Goal: Task Accomplishment & Management: Manage account settings

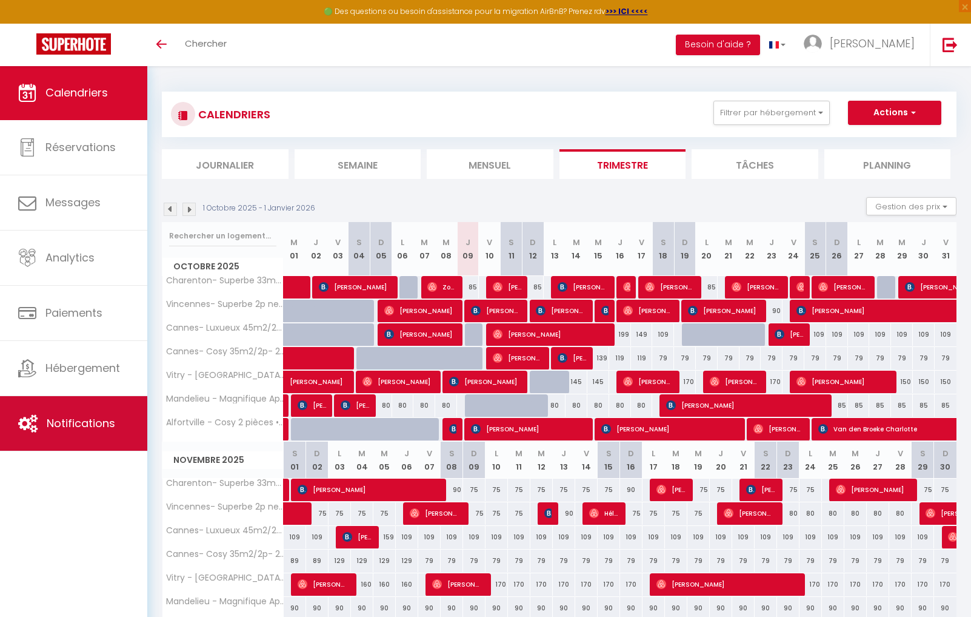
click at [59, 427] on span "Notifications" at bounding box center [81, 422] width 69 height 15
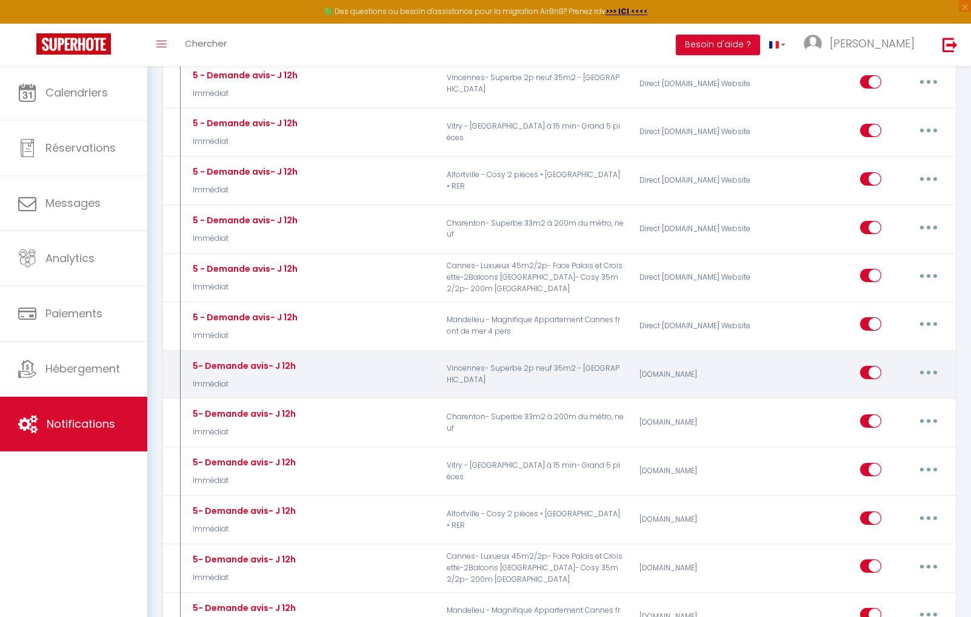
scroll to position [1684, 0]
drag, startPoint x: 925, startPoint y: 353, endPoint x: 921, endPoint y: 365, distance: 12.8
click at [925, 362] on button "button" at bounding box center [929, 371] width 34 height 19
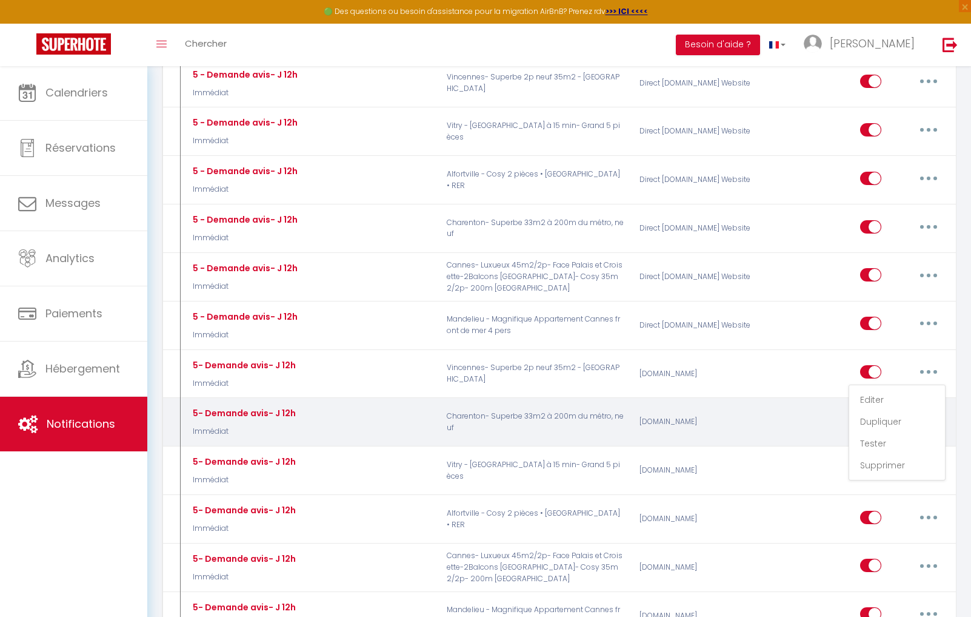
click at [901, 389] on link "Editer" at bounding box center [898, 399] width 90 height 21
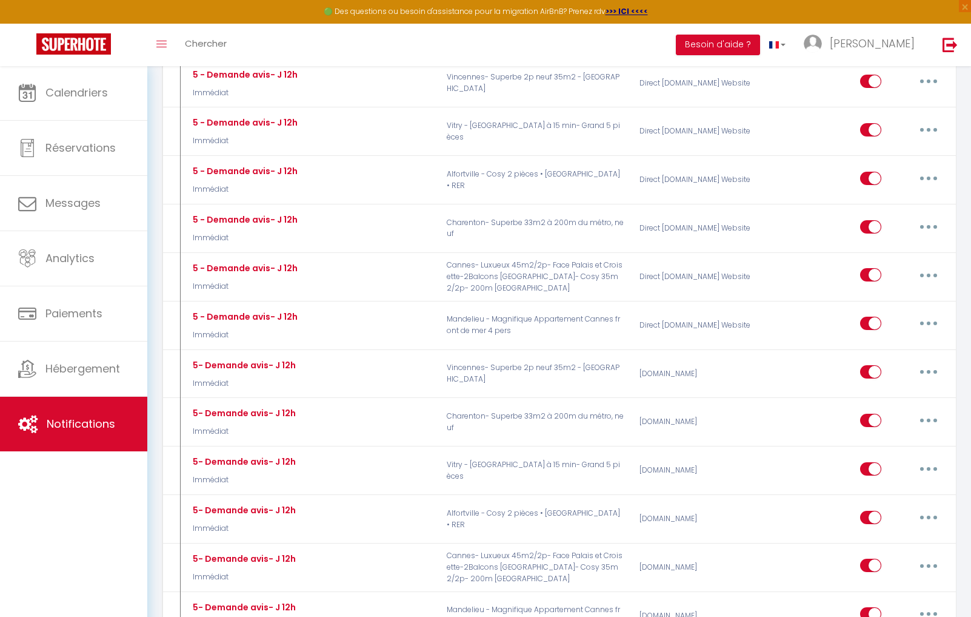
type input "5- Demande avis- J 12h"
select select "5"
select select "Immédiat"
select select "if_booking_is_paid"
checkbox input "true"
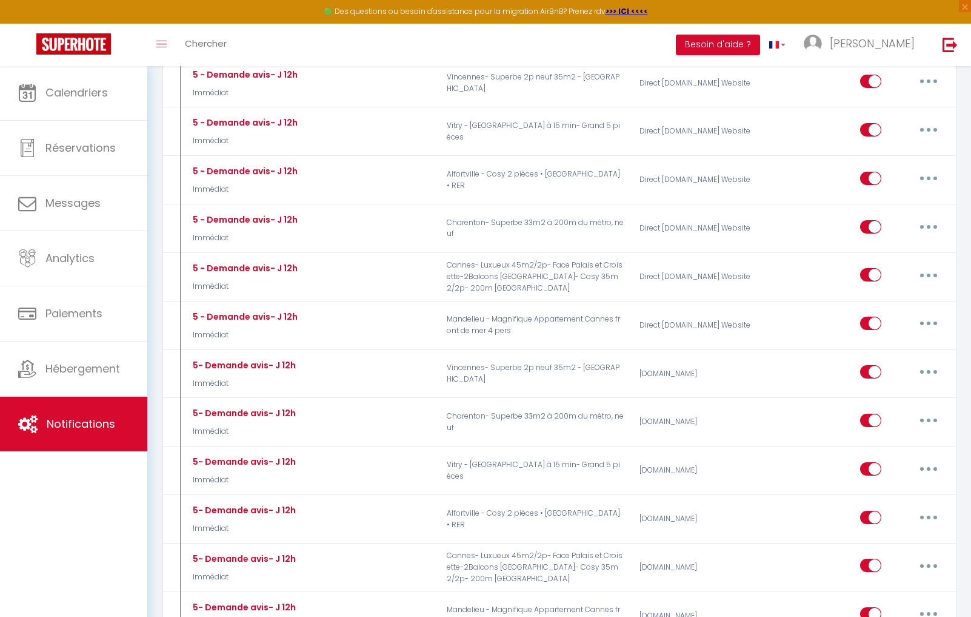
checkbox input "false"
radio input "true"
type input "Merci pour votre confiance"
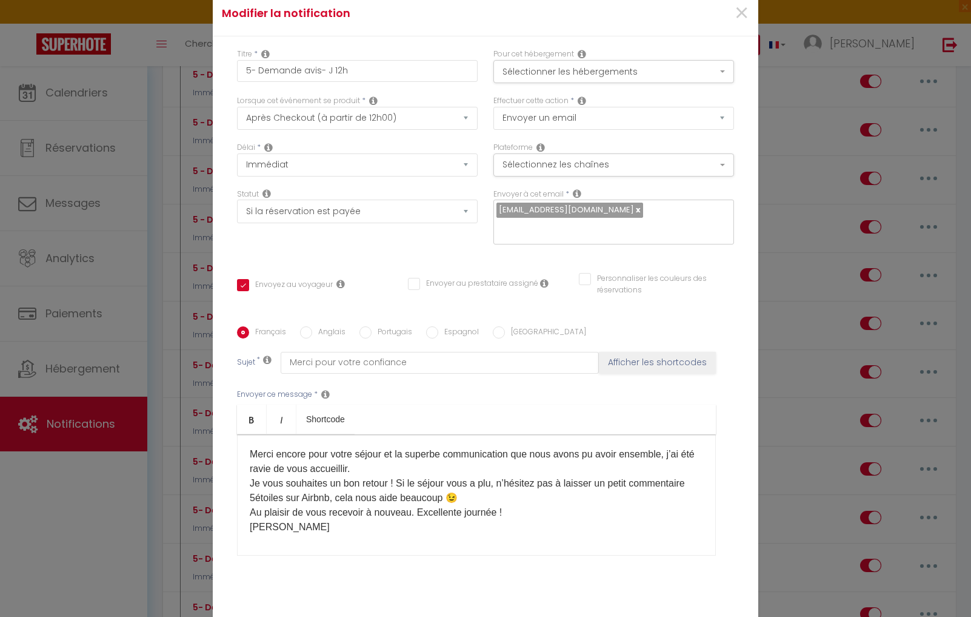
click at [349, 560] on div "Envoyer ce message * Bold Italic Shortcode Rich text editor ​​Merci encore pour…" at bounding box center [485, 472] width 497 height 197
drag, startPoint x: 315, startPoint y: 546, endPoint x: 309, endPoint y: 551, distance: 6.9
click at [315, 546] on p "​" at bounding box center [477, 551] width 454 height 15
click at [285, 555] on div "​​Merci encore pour votre séjour et la superbe communication que nous avons pu …" at bounding box center [476, 494] width 479 height 121
click at [282, 546] on div "​​Merci encore pour votre séjour et la superbe communication que nous avons pu …" at bounding box center [476, 494] width 479 height 121
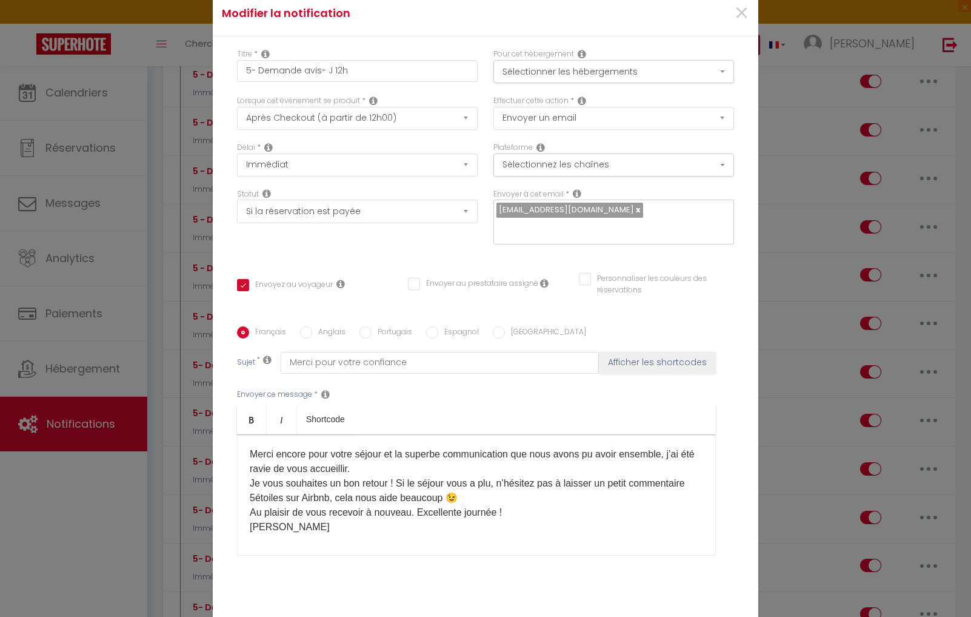
click at [304, 332] on input "Anglais" at bounding box center [306, 332] width 12 height 12
radio input "true"
checkbox input "true"
checkbox input "false"
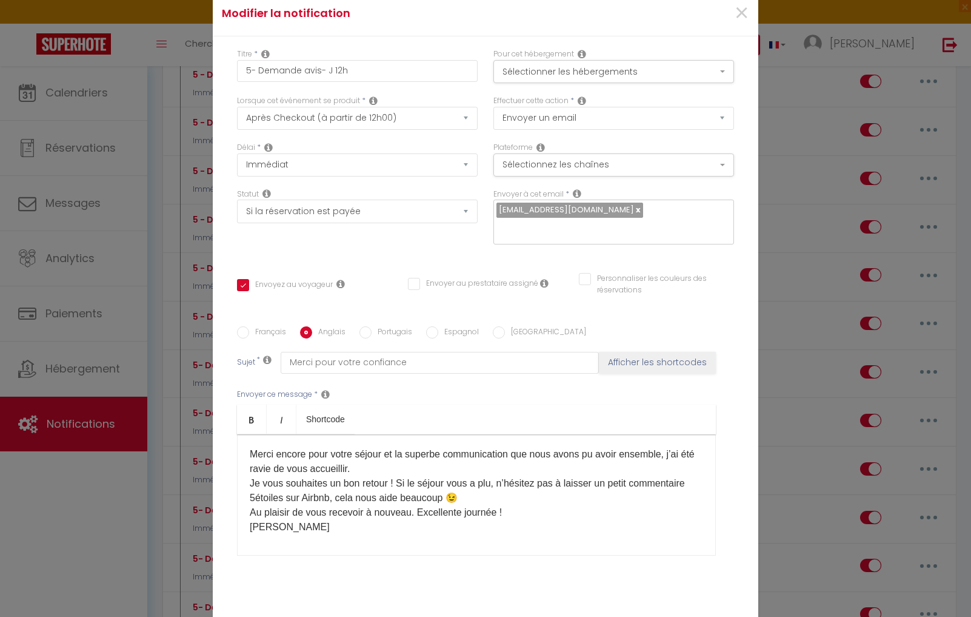
type input "Thank you for your trust"
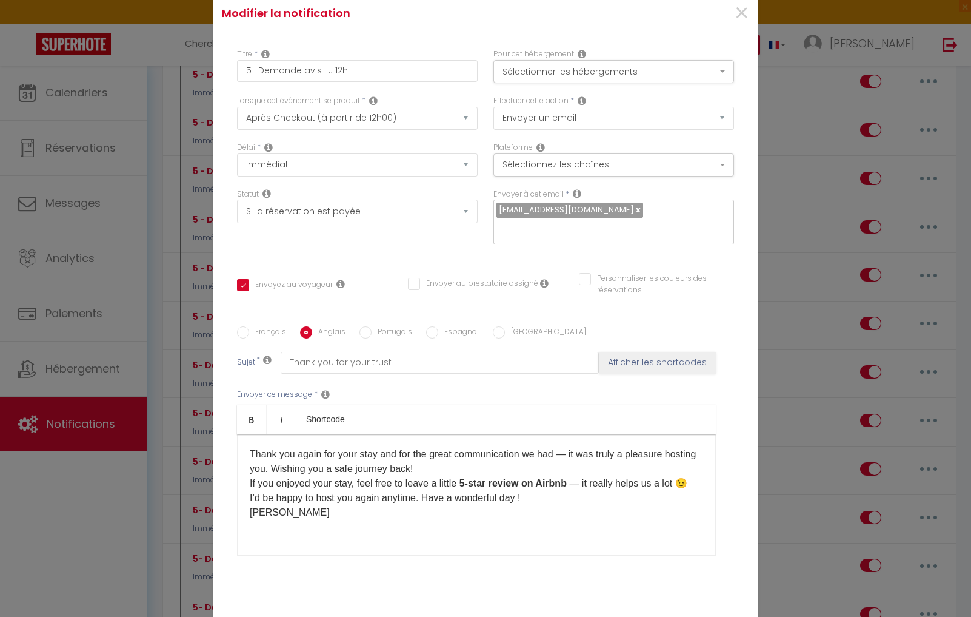
click at [292, 544] on div "​​Thank you again for your stay and for the great communication we had — it was…" at bounding box center [476, 494] width 479 height 121
click at [295, 541] on div "​​Thank you again for your stay and for the great communication we had — it was…" at bounding box center [476, 494] width 479 height 121
drag, startPoint x: 425, startPoint y: 335, endPoint x: 421, endPoint y: 343, distance: 8.7
click at [426, 335] on input "Espagnol" at bounding box center [432, 332] width 12 height 12
radio input "true"
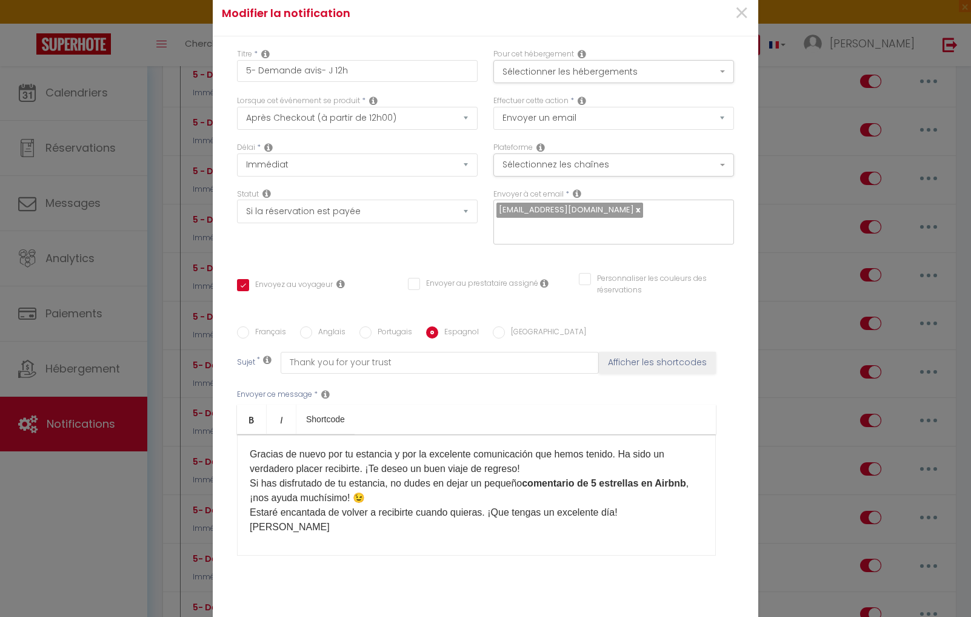
checkbox input "true"
checkbox input "false"
type input "Gracias por su confianza"
click at [277, 553] on div "Gracias de nuevo por tu estancia y por la excelente comunicación que hemos teni…" at bounding box center [476, 494] width 479 height 121
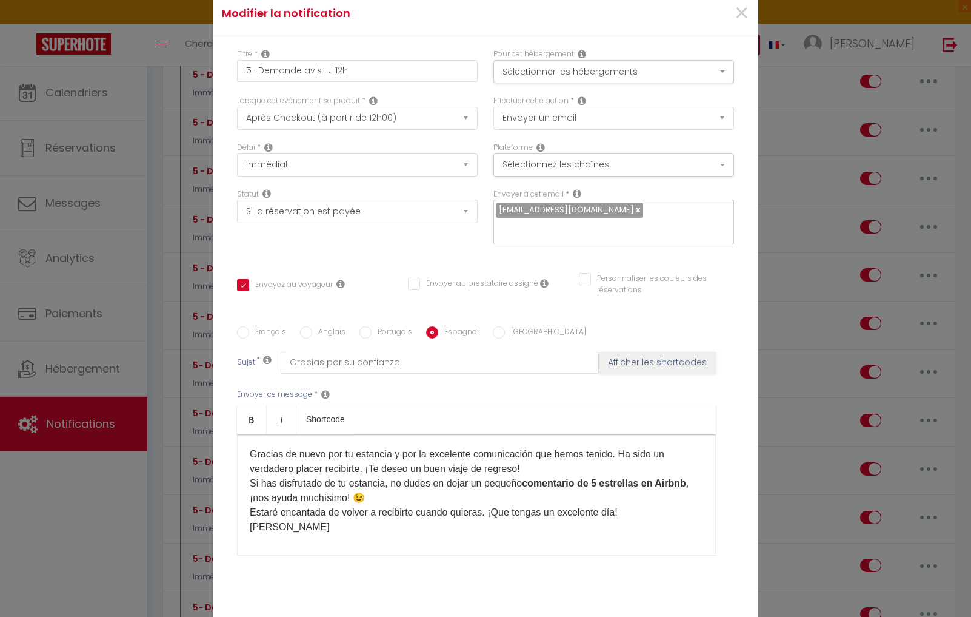
click at [245, 443] on div "Gracias de nuevo por tu estancia y por la excelente comunicación que hemos teni…" at bounding box center [476, 494] width 479 height 121
click at [310, 327] on input "Anglais" at bounding box center [306, 332] width 12 height 12
radio input "true"
checkbox input "true"
checkbox input "false"
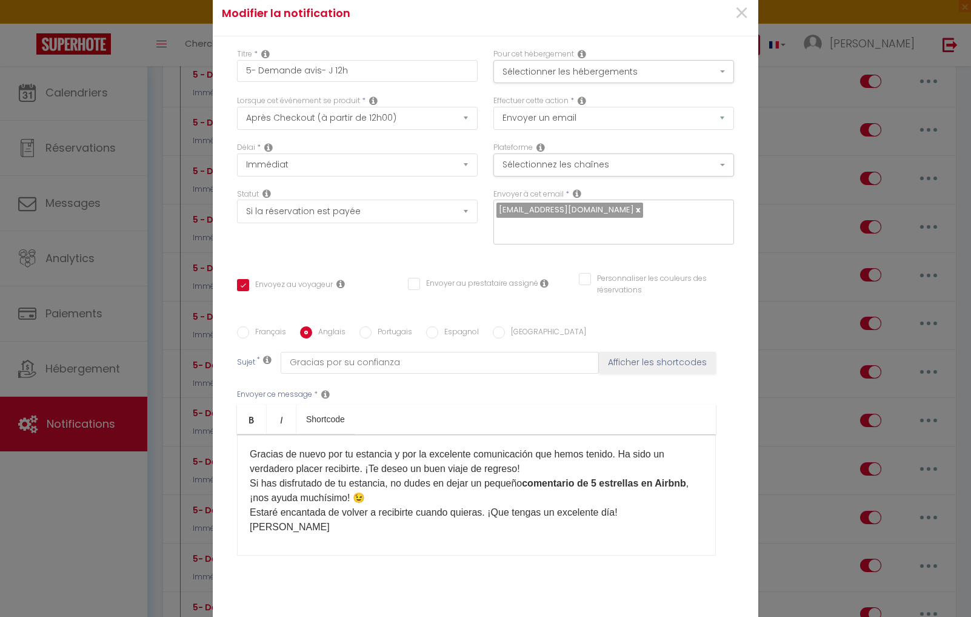
checkbox input "false"
type input "Thank you for your trust"
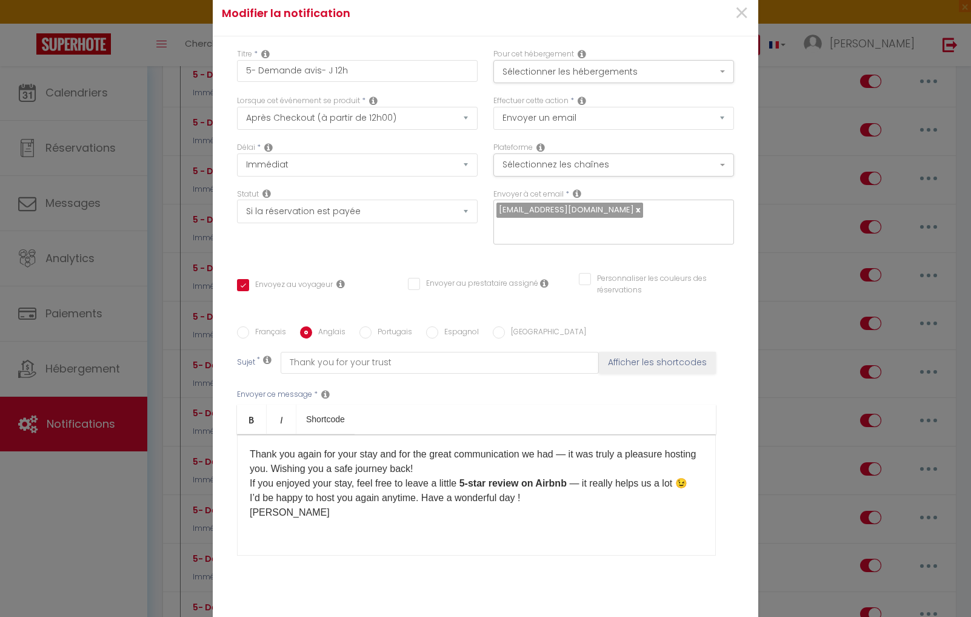
click at [250, 332] on label "Français" at bounding box center [267, 332] width 37 height 13
click at [249, 332] on input "Français" at bounding box center [243, 332] width 12 height 12
radio input "true"
checkbox input "true"
checkbox input "false"
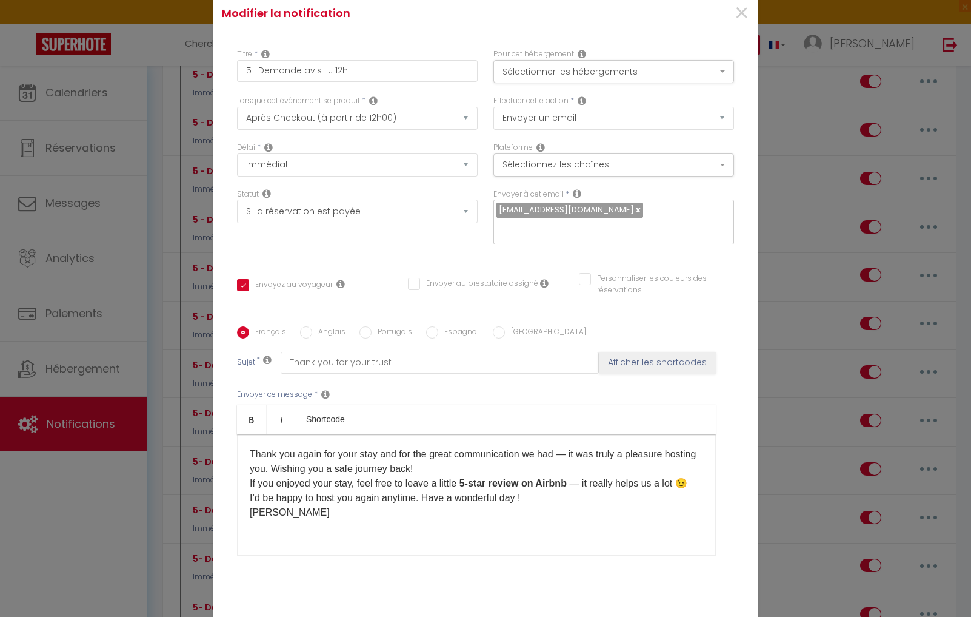
checkbox input "false"
type input "Merci pour votre confiance"
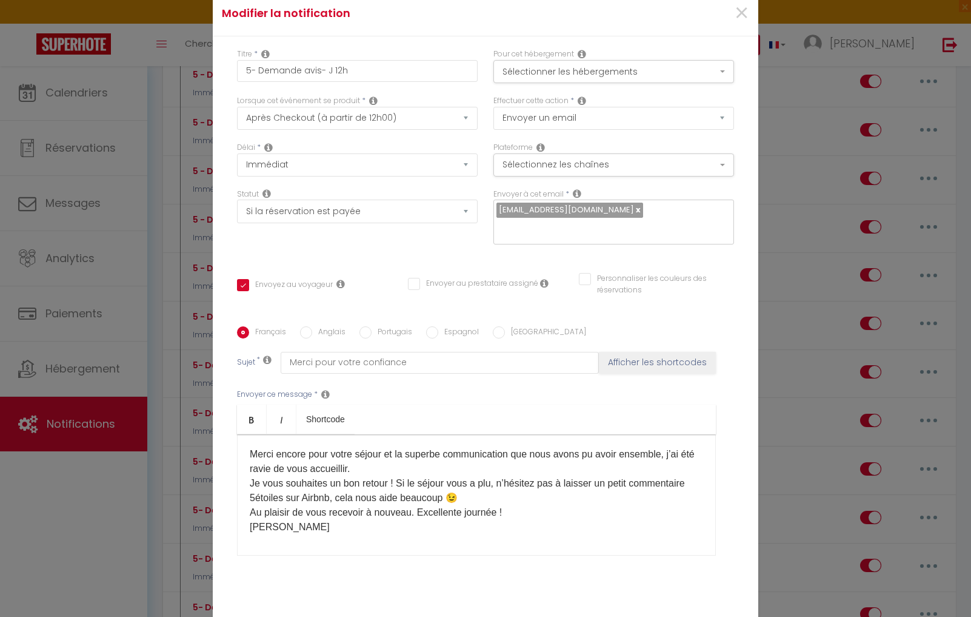
click at [320, 532] on p "​​Merci encore pour votre séjour et la superbe communication que nous avons pu …" at bounding box center [477, 490] width 454 height 87
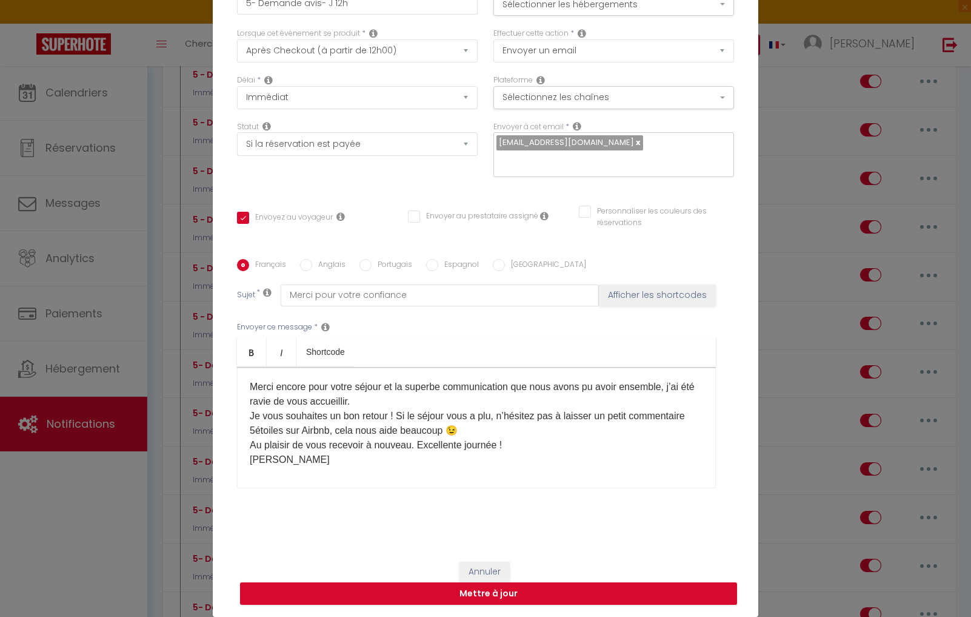
scroll to position [67, 0]
drag, startPoint x: 421, startPoint y: 592, endPoint x: 473, endPoint y: 543, distance: 71.6
click at [421, 592] on button "Mettre à jour" at bounding box center [488, 593] width 497 height 23
checkbox input "true"
checkbox input "false"
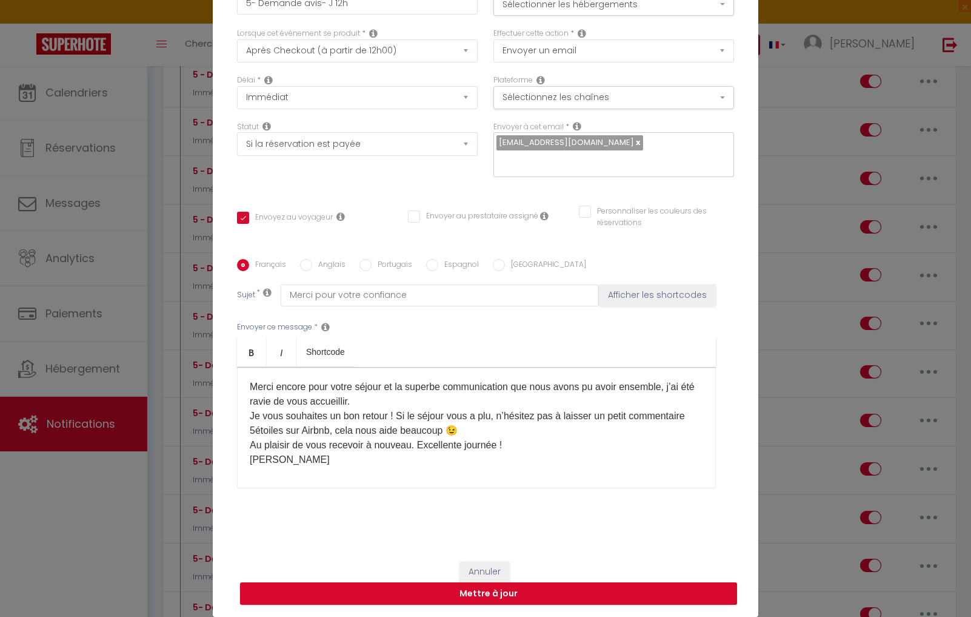
checkbox input "false"
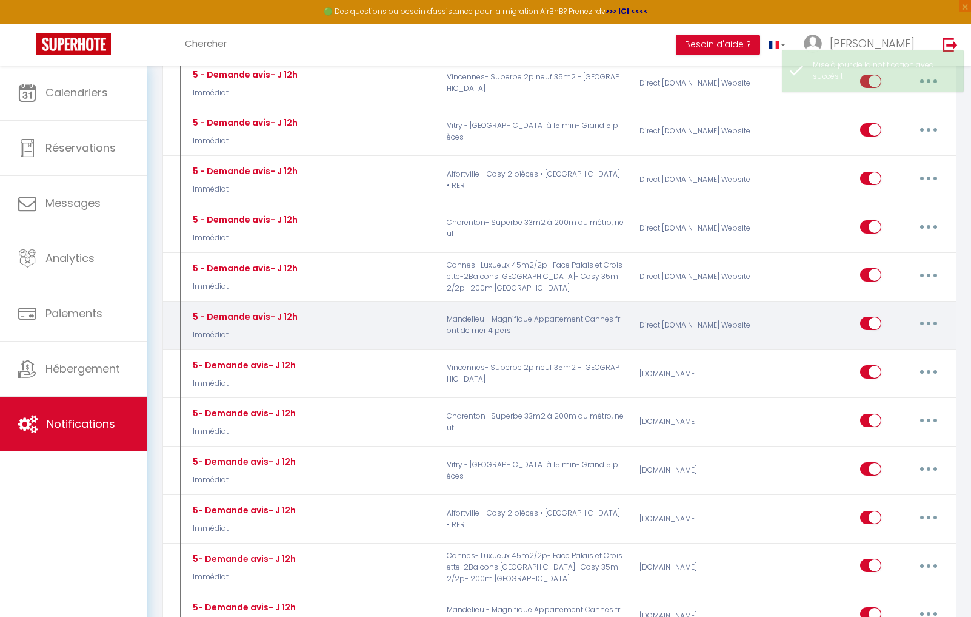
scroll to position [0, 0]
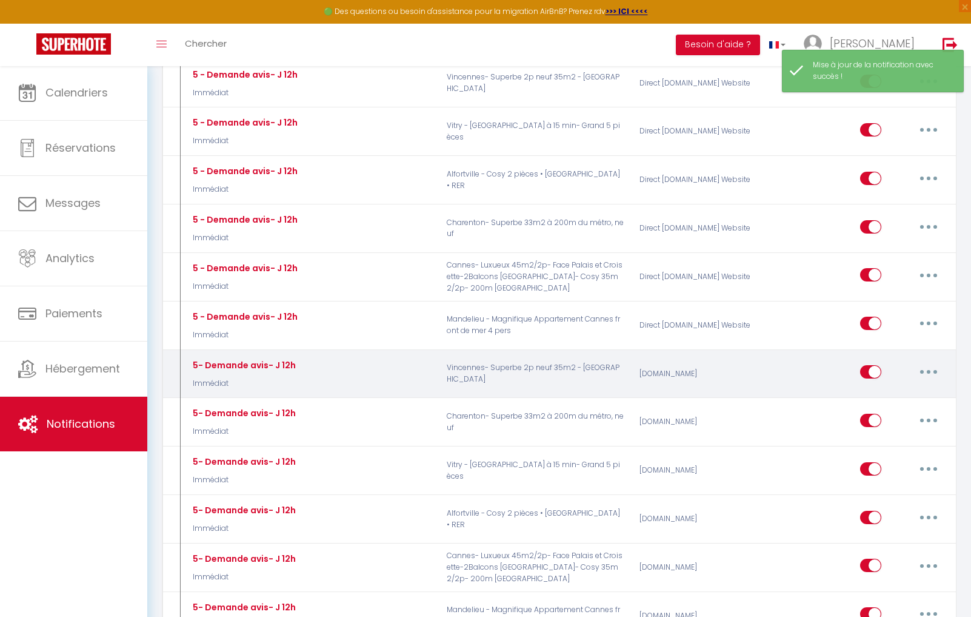
click at [937, 362] on button "button" at bounding box center [929, 371] width 34 height 19
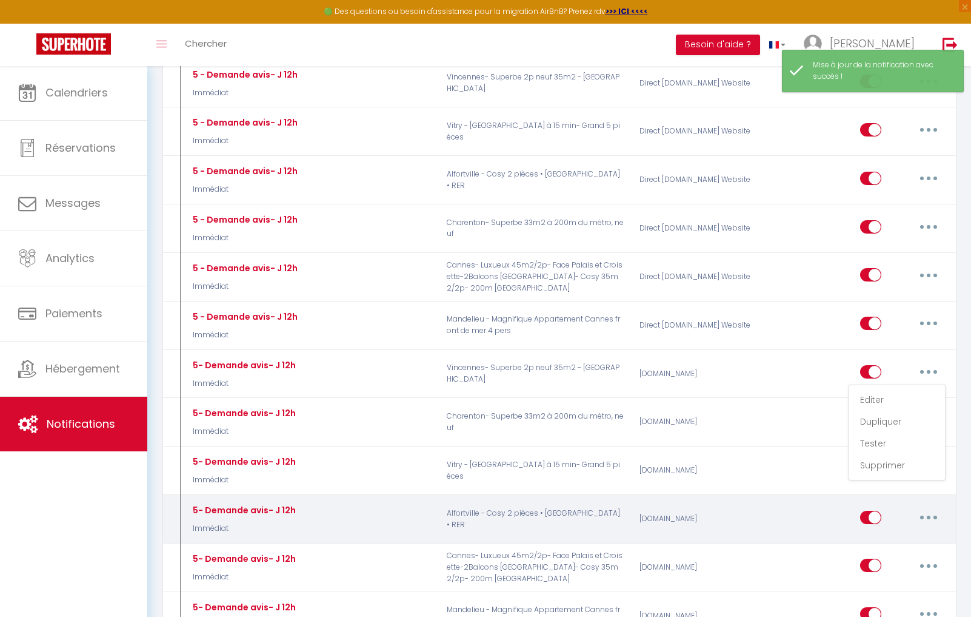
drag, startPoint x: 887, startPoint y: 377, endPoint x: 665, endPoint y: 489, distance: 248.9
click at [887, 389] on link "Editer" at bounding box center [898, 399] width 90 height 21
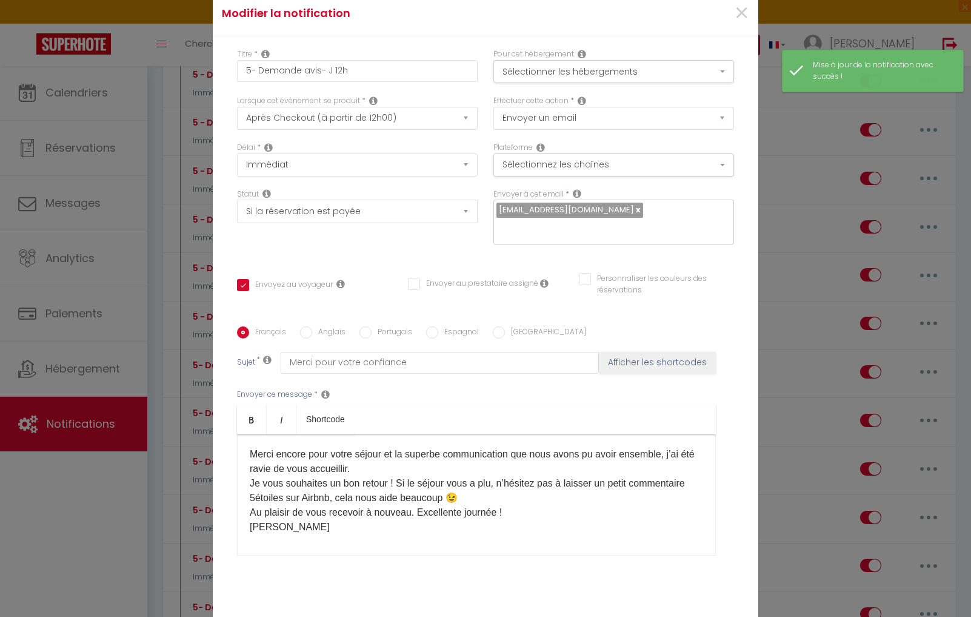
drag, startPoint x: 368, startPoint y: 474, endPoint x: 353, endPoint y: 478, distance: 15.6
click at [368, 474] on div "​​Merci encore pour votre séjour et la superbe communication que nous avons pu …" at bounding box center [476, 494] width 479 height 121
click at [312, 484] on div "​​Merci encore pour votre séjour et la superbe communication que nous avons pu …" at bounding box center [476, 494] width 479 height 121
drag, startPoint x: 487, startPoint y: 572, endPoint x: 597, endPoint y: 547, distance: 112.5
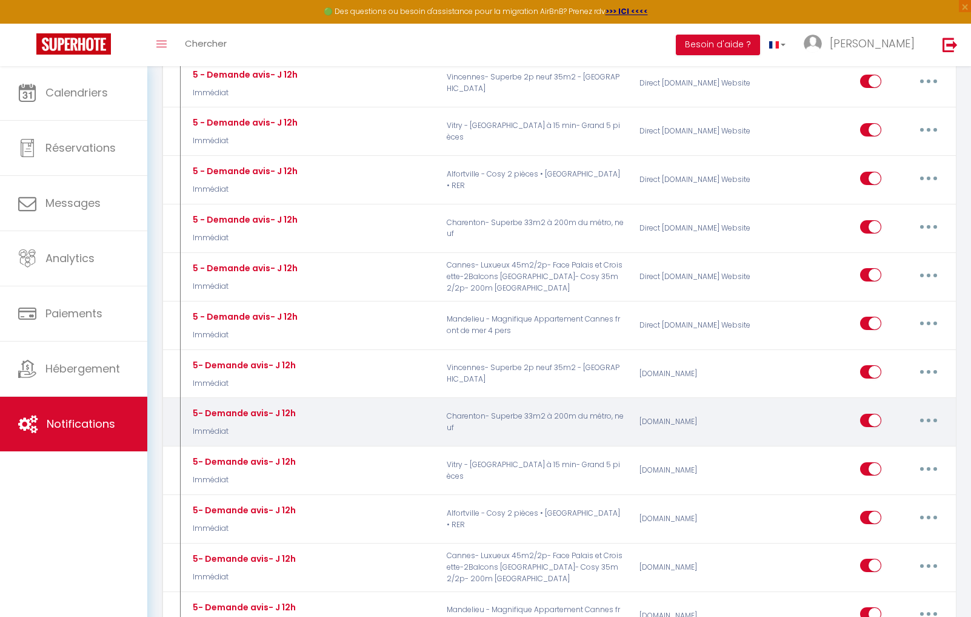
click at [927, 411] on button "button" at bounding box center [929, 420] width 34 height 19
click at [877, 437] on link "Editer" at bounding box center [898, 447] width 90 height 21
checkbox input "true"
checkbox input "false"
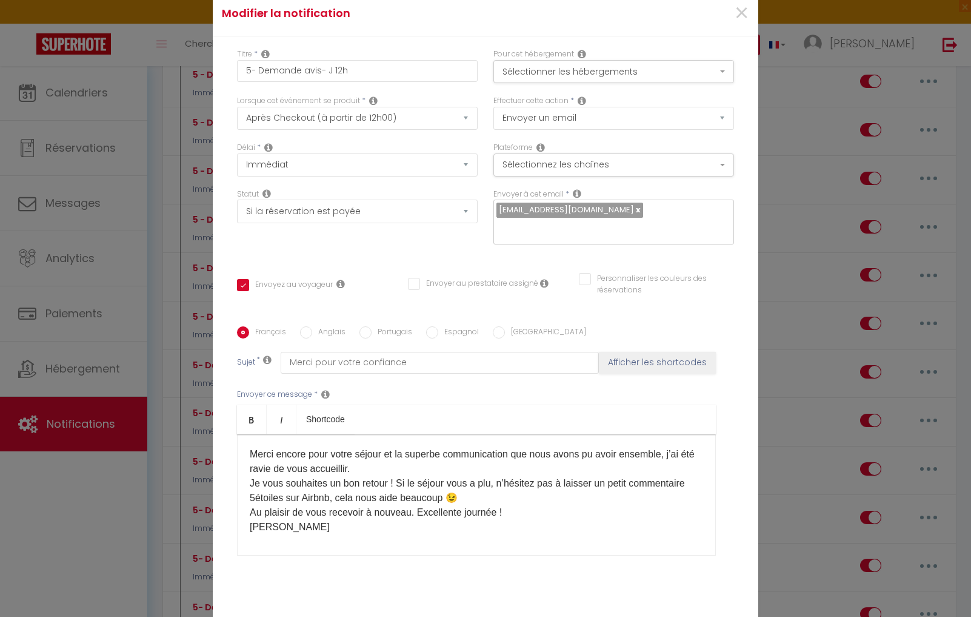
click at [371, 544] on p "​" at bounding box center [477, 551] width 454 height 15
click at [253, 486] on div "​​Merci encore pour votre séjour et la superbe communication que nous avons pu …" at bounding box center [476, 494] width 479 height 121
click at [317, 326] on label "Anglais" at bounding box center [328, 332] width 33 height 13
click at [312, 326] on input "Anglais" at bounding box center [306, 332] width 12 height 12
radio input "true"
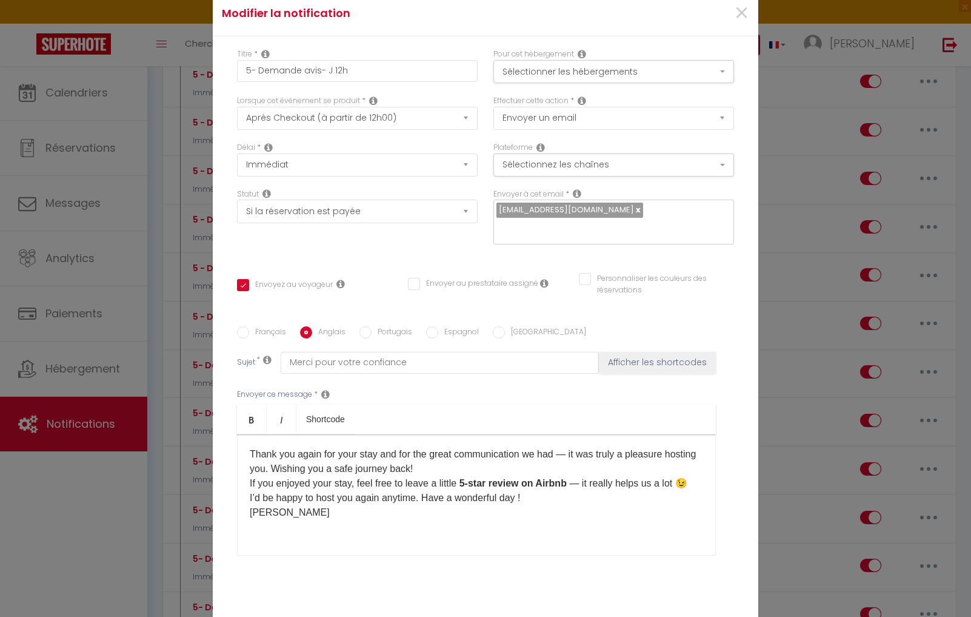
checkbox input "true"
checkbox input "false"
type input "Thank you for your trust"
click at [271, 491] on div "​​Thank you again for your stay and for the great communication we had — it was…" at bounding box center [476, 494] width 479 height 121
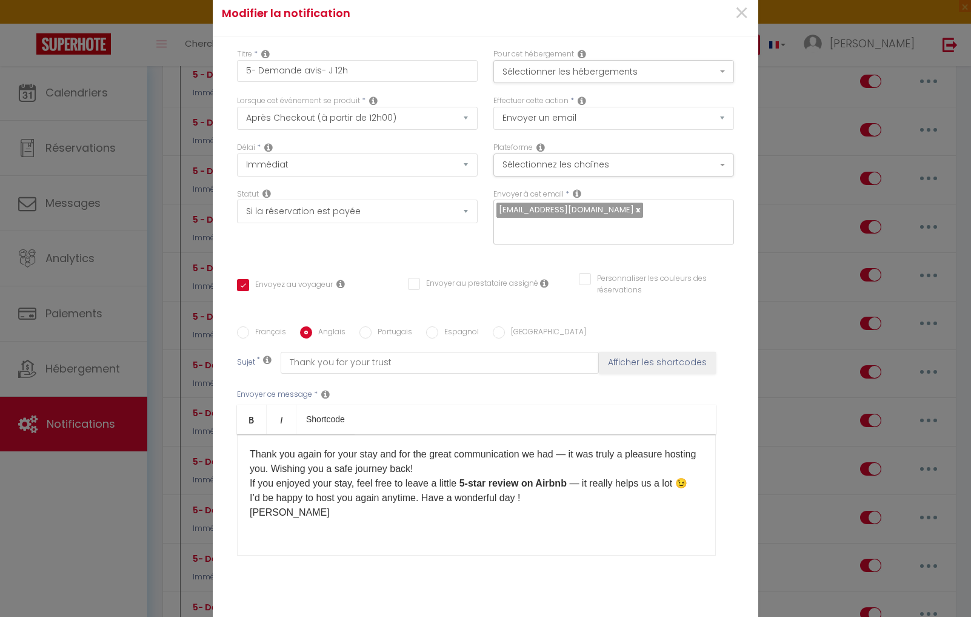
click at [309, 472] on div "​​Thank you again for your stay and for the great communication we had — it was…" at bounding box center [476, 494] width 479 height 121
drag, startPoint x: 432, startPoint y: 275, endPoint x: 368, endPoint y: 356, distance: 103.1
click at [432, 326] on input "Espagnol" at bounding box center [432, 332] width 12 height 12
radio input "true"
checkbox input "true"
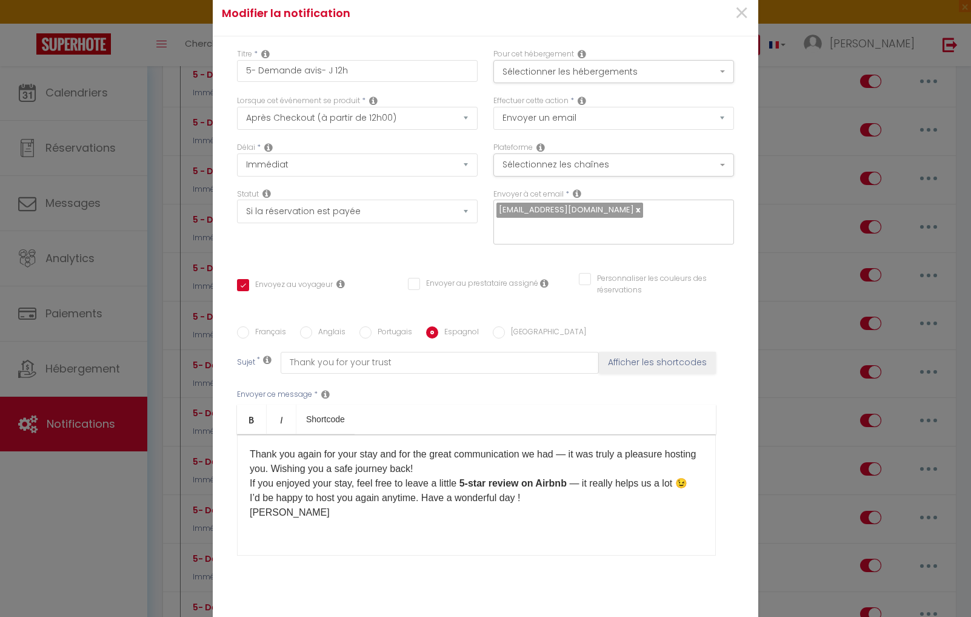
checkbox input "false"
type input "Gracias por su confianza"
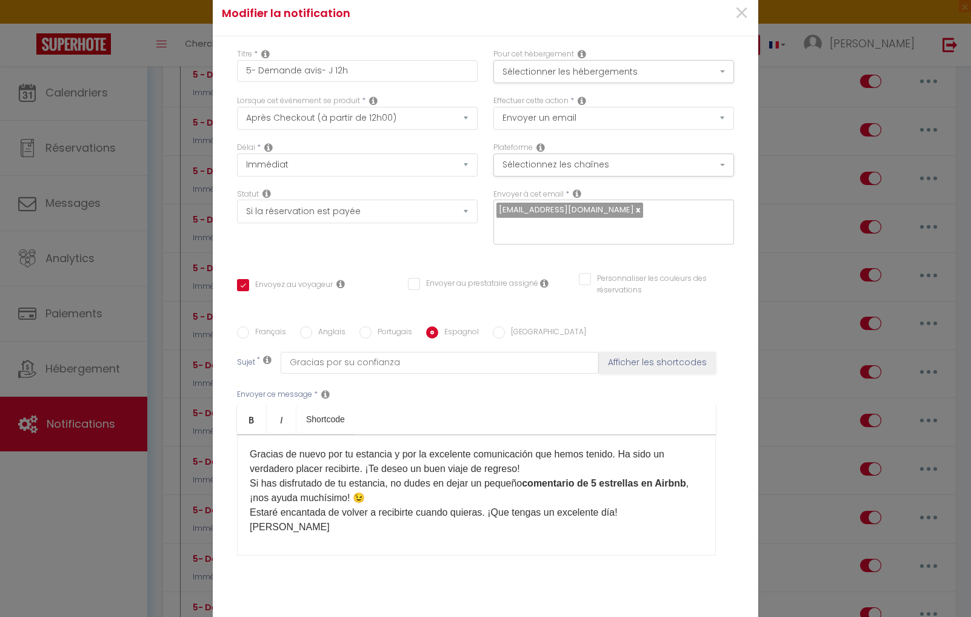
click at [267, 479] on div "Gracias de nuevo por tu estancia y por la excelente comunicación que hemos teni…" at bounding box center [476, 494] width 479 height 121
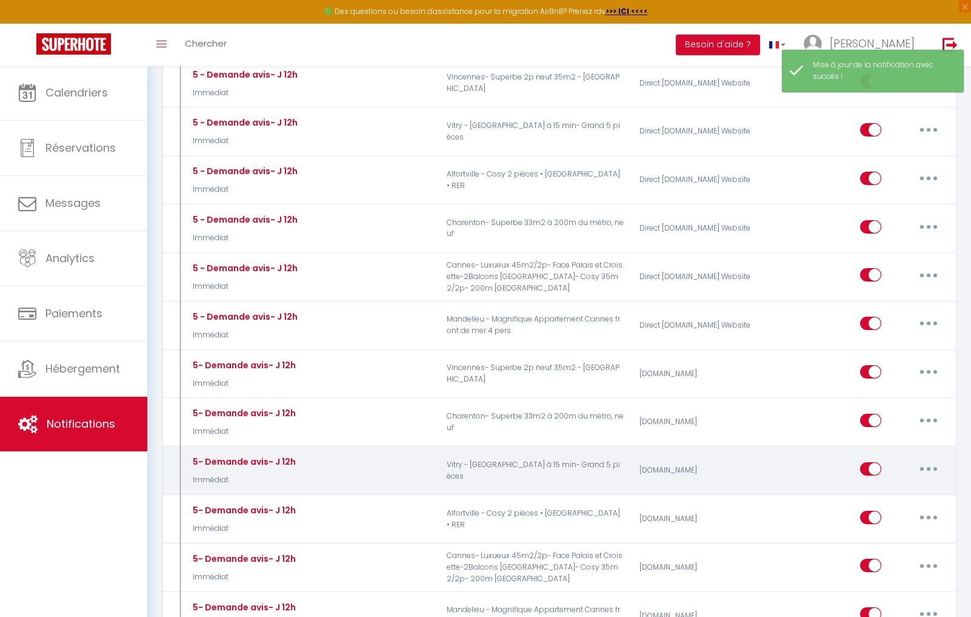
click at [925, 459] on button "button" at bounding box center [929, 468] width 34 height 19
click at [877, 486] on link "Editer" at bounding box center [898, 496] width 90 height 21
type input "5- Demande avis- J 12h"
select select "5"
select select "Immédiat"
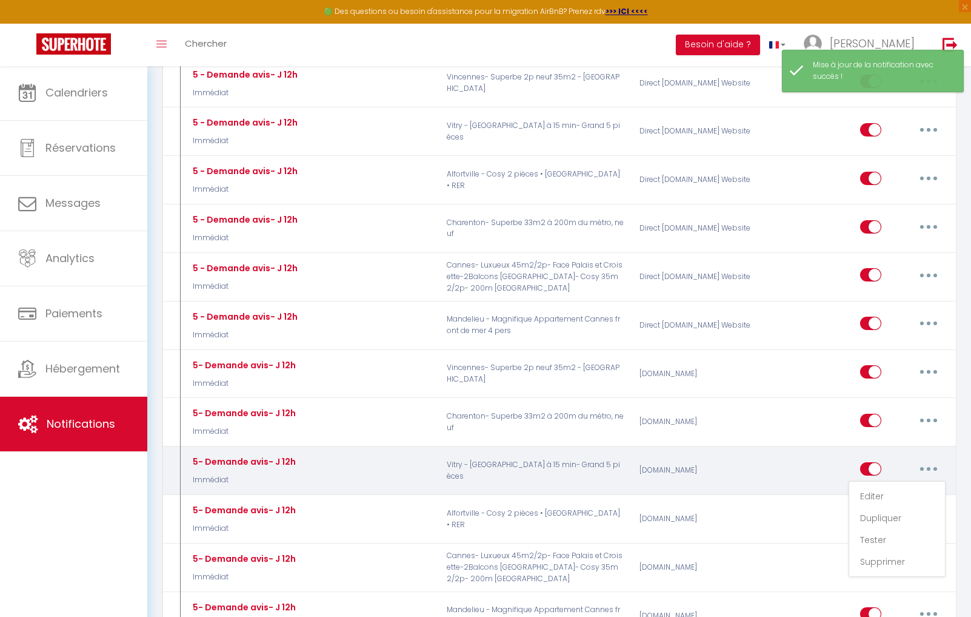
select select "if_booking_is_paid"
checkbox input "true"
checkbox input "false"
radio input "true"
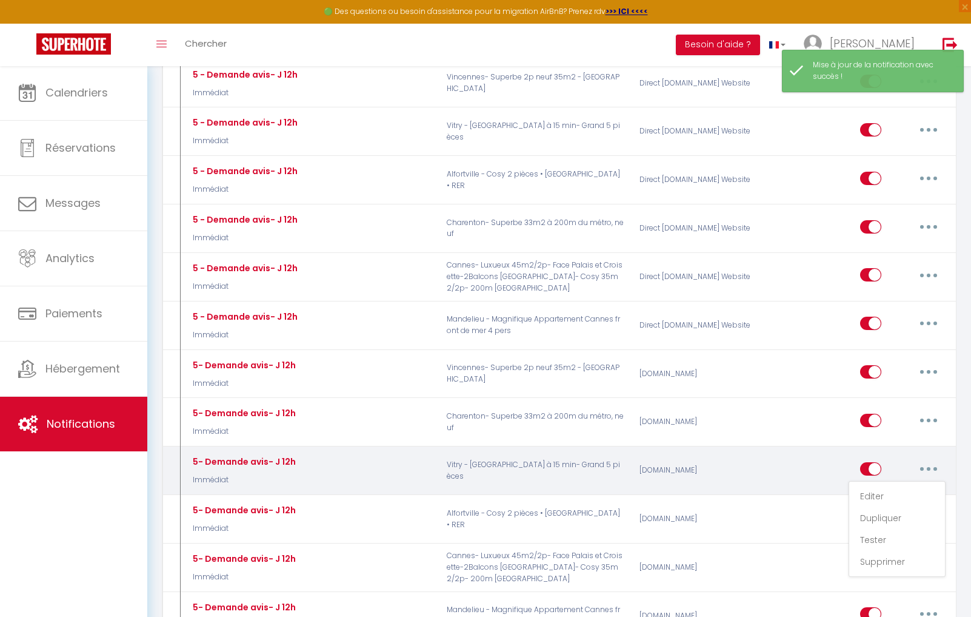
type input "Merci pour votre confiance"
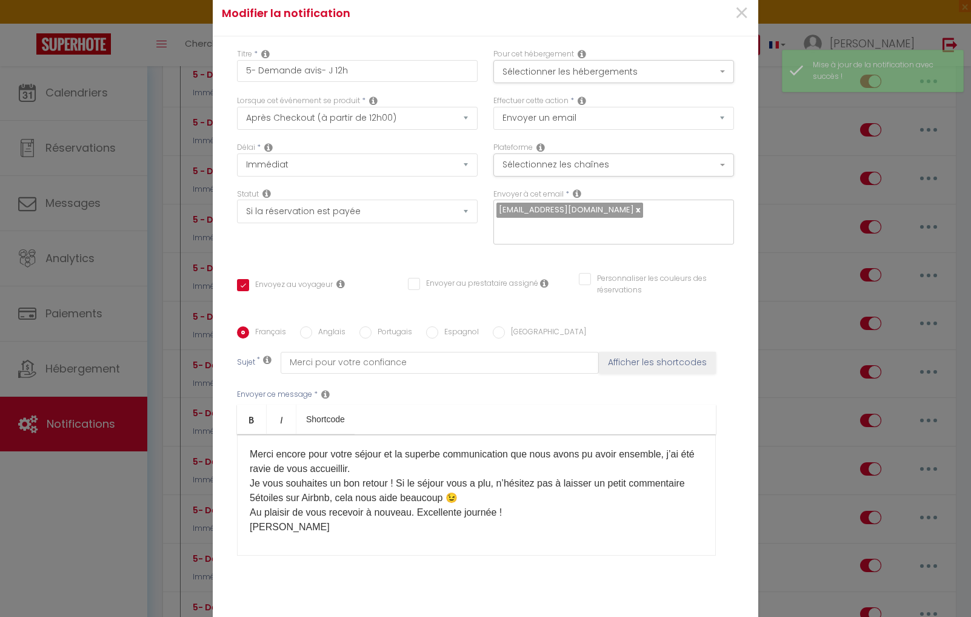
click at [340, 488] on div "​​Merci encore pour votre séjour et la superbe communication que nous avons pu …" at bounding box center [476, 494] width 479 height 121
drag, startPoint x: 327, startPoint y: 258, endPoint x: 326, endPoint y: 265, distance: 6.9
click at [327, 308] on div "Français Anglais Portugais Espagnol Italien Sujet * Merci pour votre confiance …" at bounding box center [485, 448] width 497 height 281
click at [326, 326] on label "Anglais" at bounding box center [328, 332] width 33 height 13
click at [312, 326] on input "Anglais" at bounding box center [306, 332] width 12 height 12
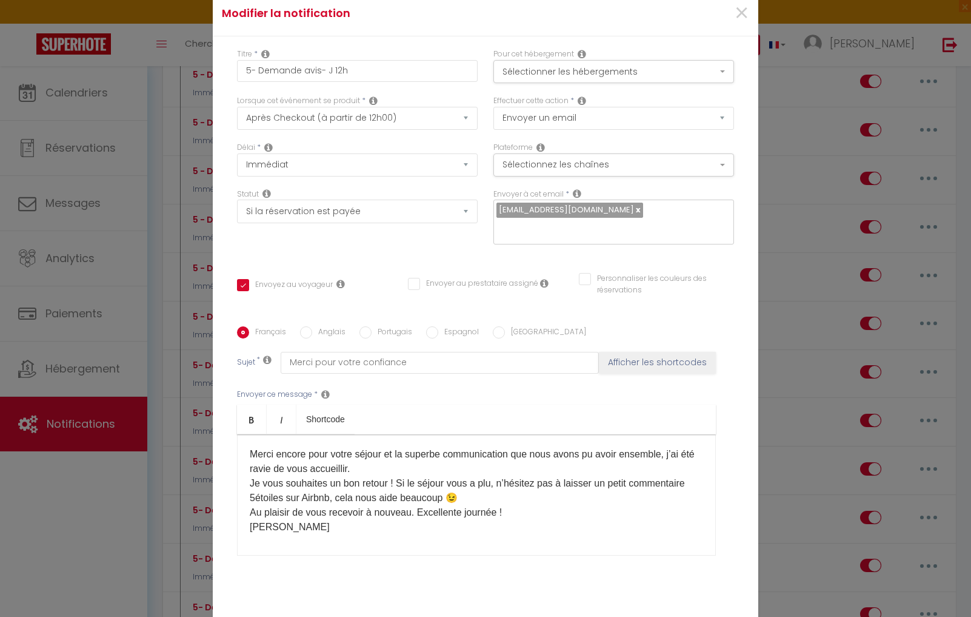
radio input "true"
checkbox input "true"
checkbox input "false"
type input "Thank you for your trust"
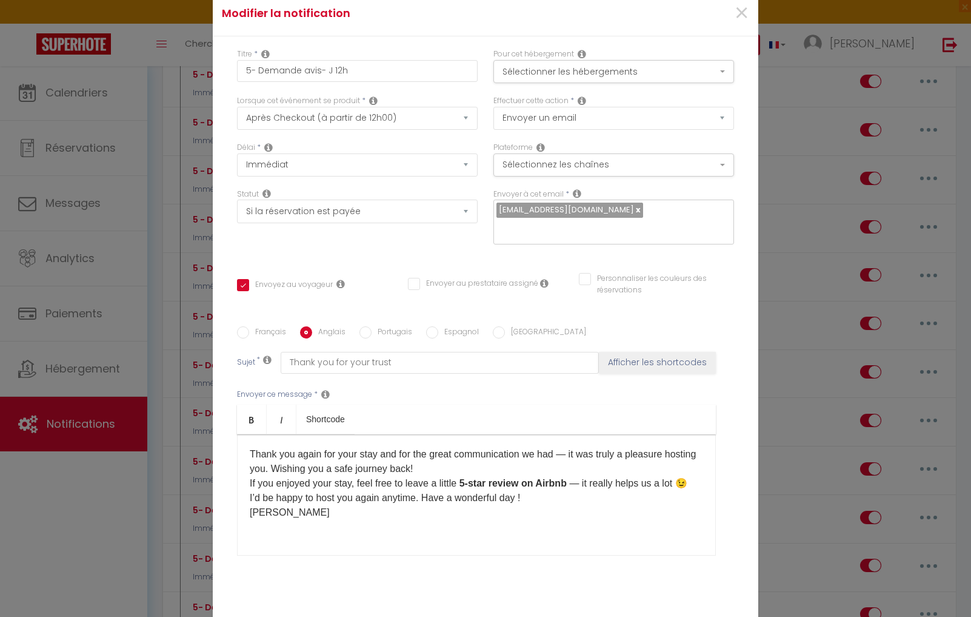
click at [320, 473] on div "​​Thank you again for your stay and for the great communication we had — it was…" at bounding box center [476, 494] width 479 height 121
click at [440, 326] on label "Espagnol" at bounding box center [458, 332] width 41 height 13
click at [438, 326] on input "Espagnol" at bounding box center [432, 332] width 12 height 12
radio input "true"
checkbox input "true"
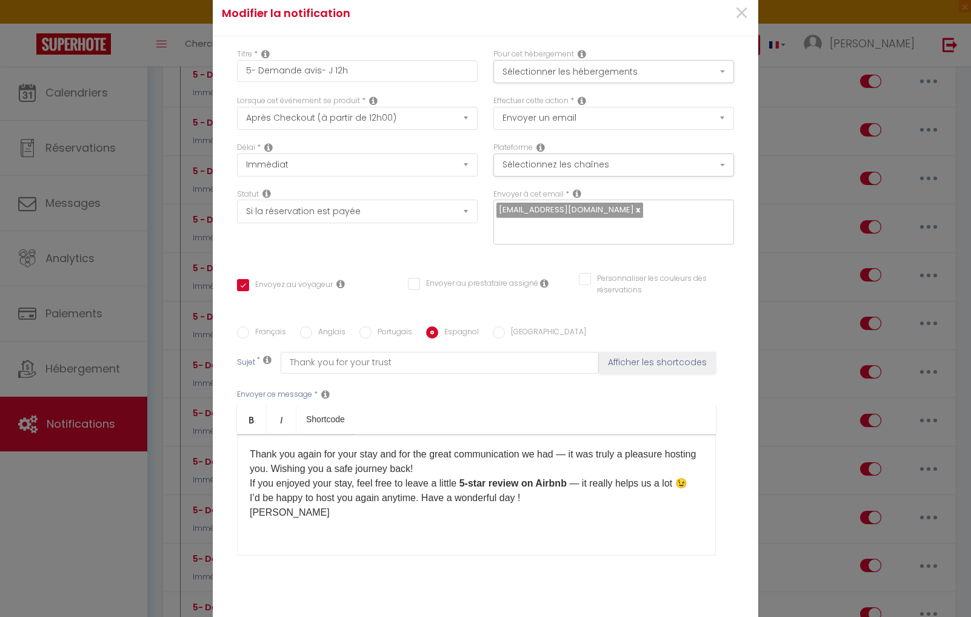
checkbox input "false"
type input "Gracias por su confianza"
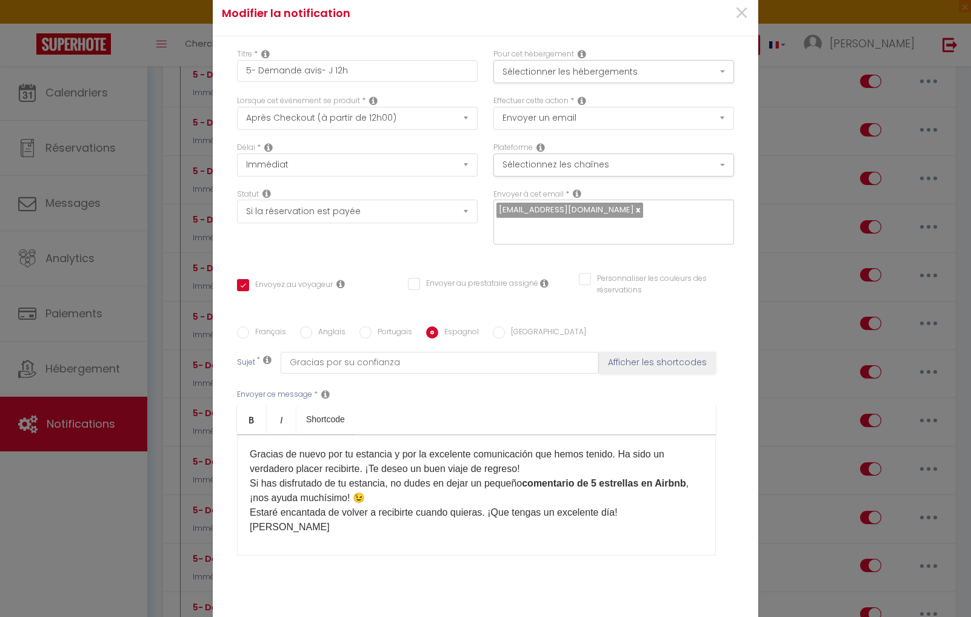
click at [306, 484] on div "Gracias de nuevo por tu estancia y por la excelente comunicación que hemos teni…" at bounding box center [476, 494] width 479 height 121
checkbox input "true"
checkbox input "false"
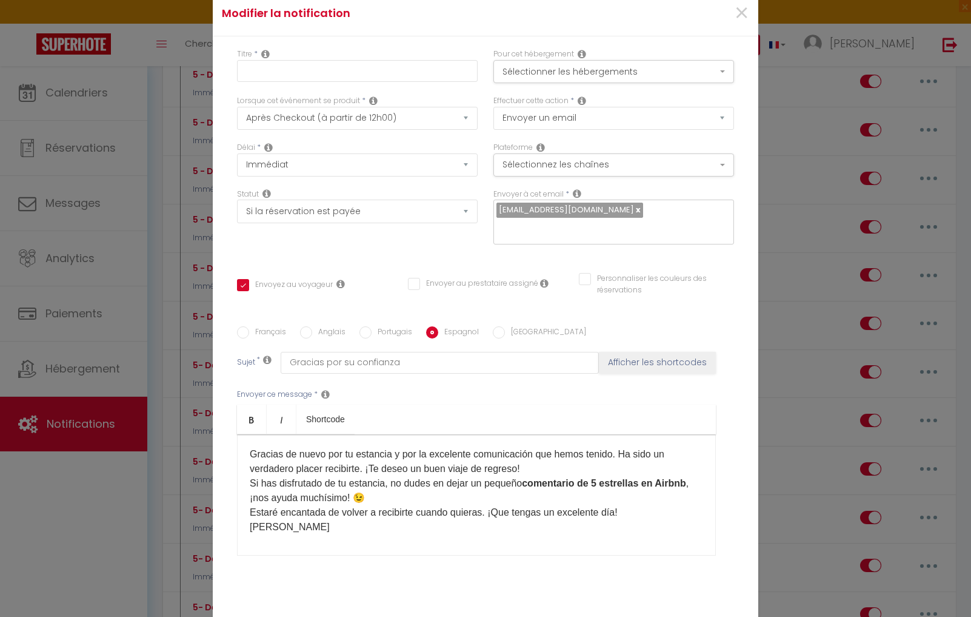
radio input "true"
type input "5- Demande avis- J 12h"
checkbox input "true"
checkbox input "false"
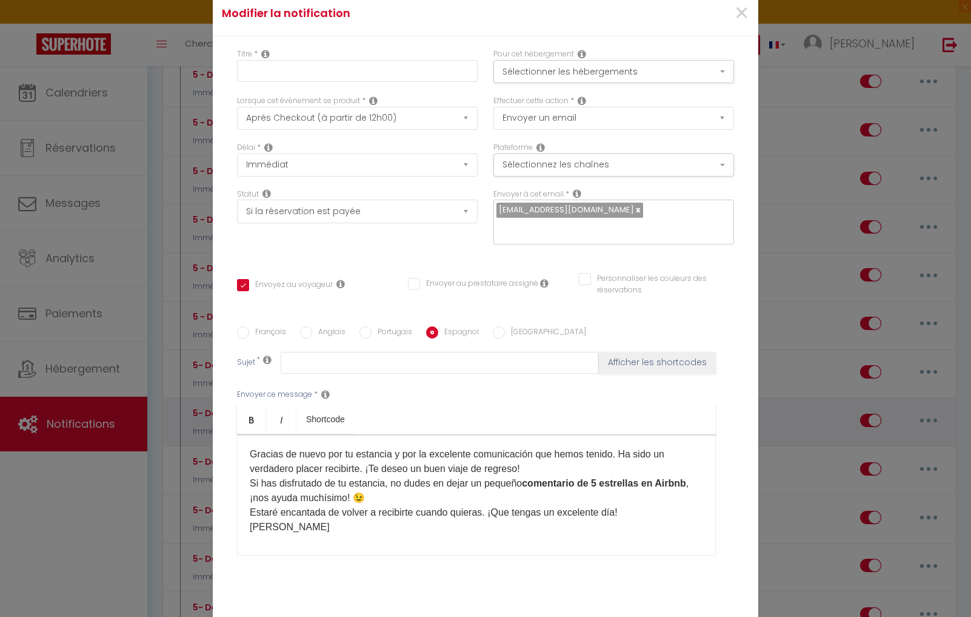
type input "Gracias por su confianza"
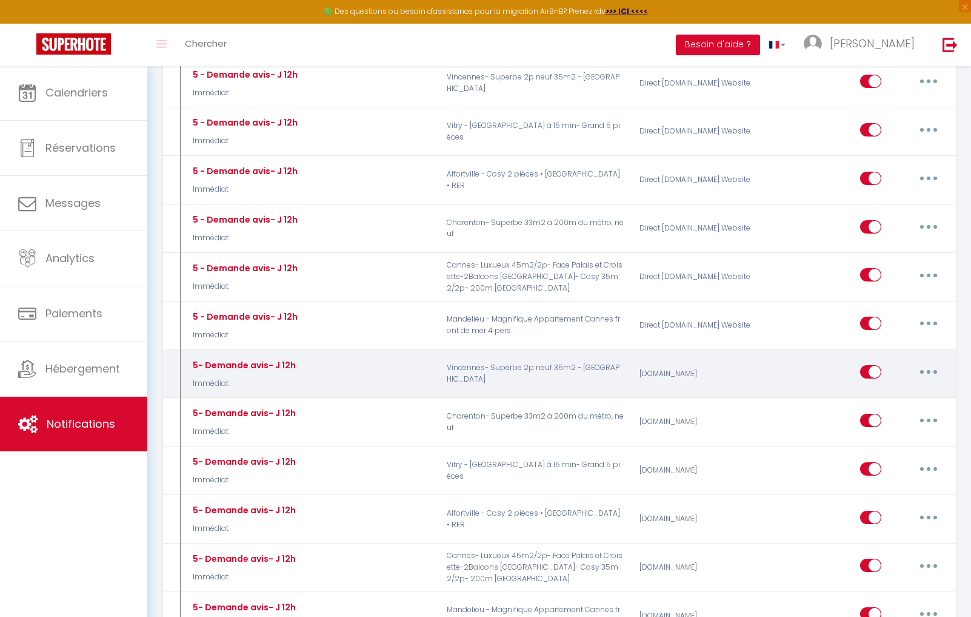
click at [926, 362] on button "button" at bounding box center [929, 371] width 34 height 19
click at [896, 389] on link "Editer" at bounding box center [898, 399] width 90 height 21
checkbox input "true"
checkbox input "false"
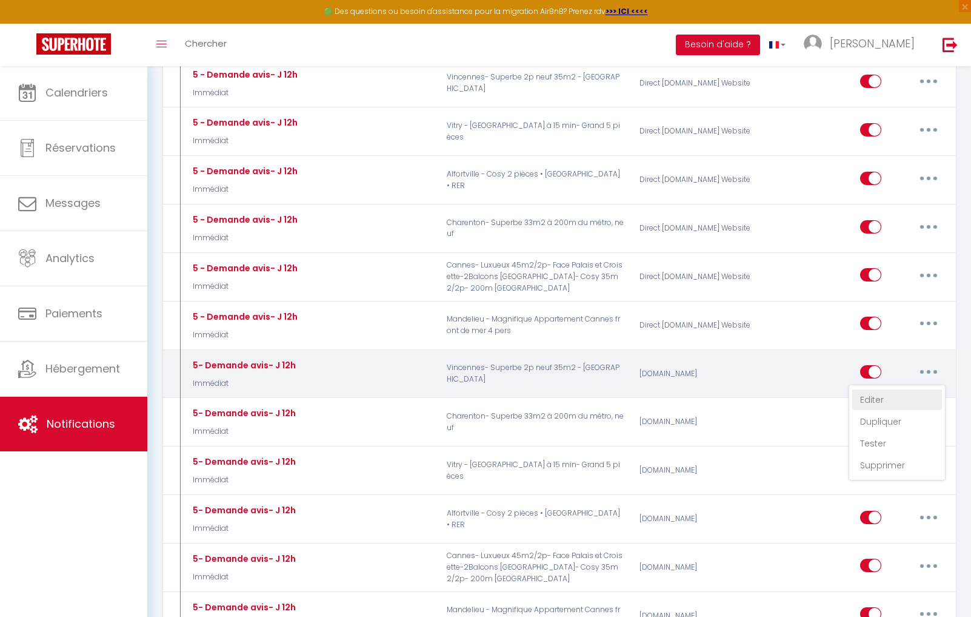
radio input "true"
type input "Merci pour votre confiance"
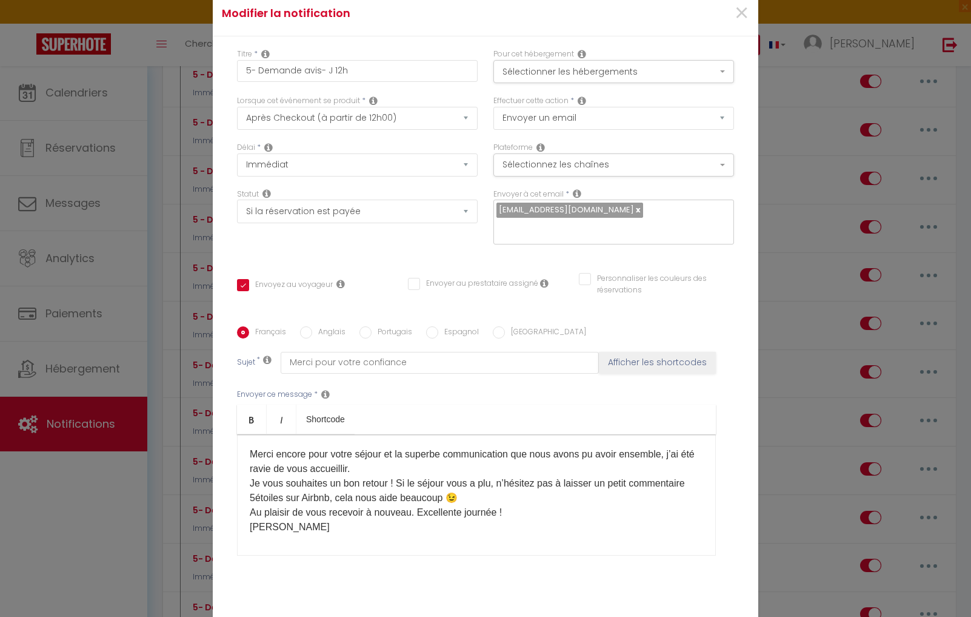
click at [427, 477] on div "​​Merci encore pour votre séjour et la superbe communication que nous avons pu …" at bounding box center [476, 494] width 479 height 121
drag, startPoint x: 481, startPoint y: 576, endPoint x: 665, endPoint y: 540, distance: 186.6
checkbox input "true"
checkbox input "false"
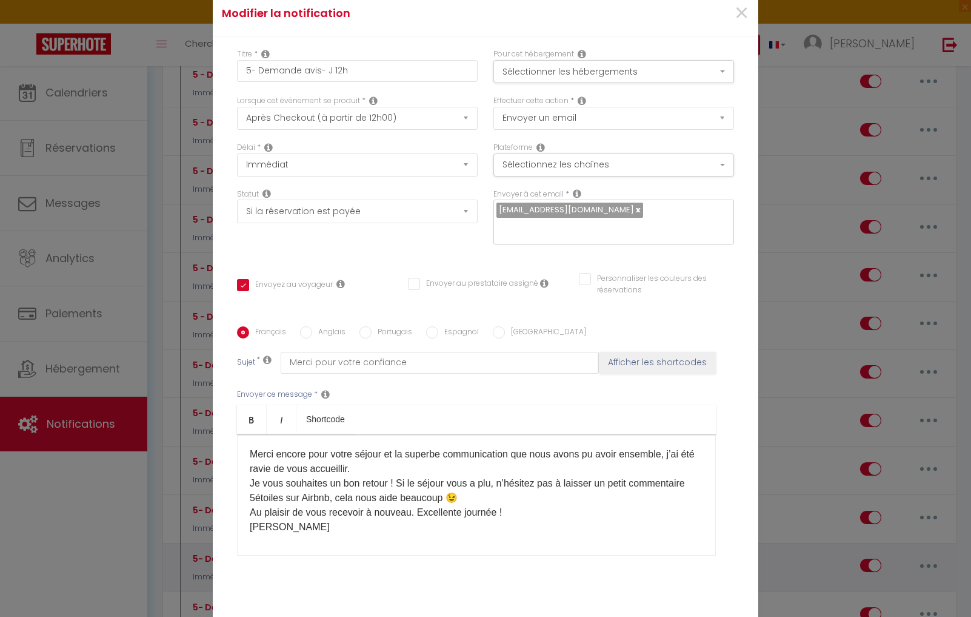
checkbox input "false"
radio input "true"
type input "5- Demande avis- J 12h"
checkbox input "true"
checkbox input "false"
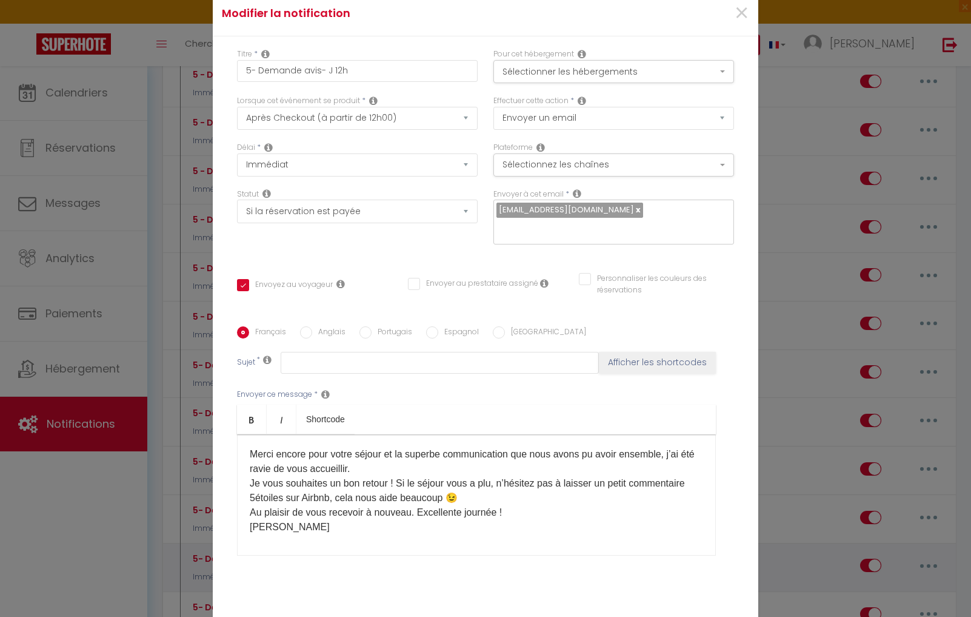
checkbox input "false"
type input "Merci pour votre confiance"
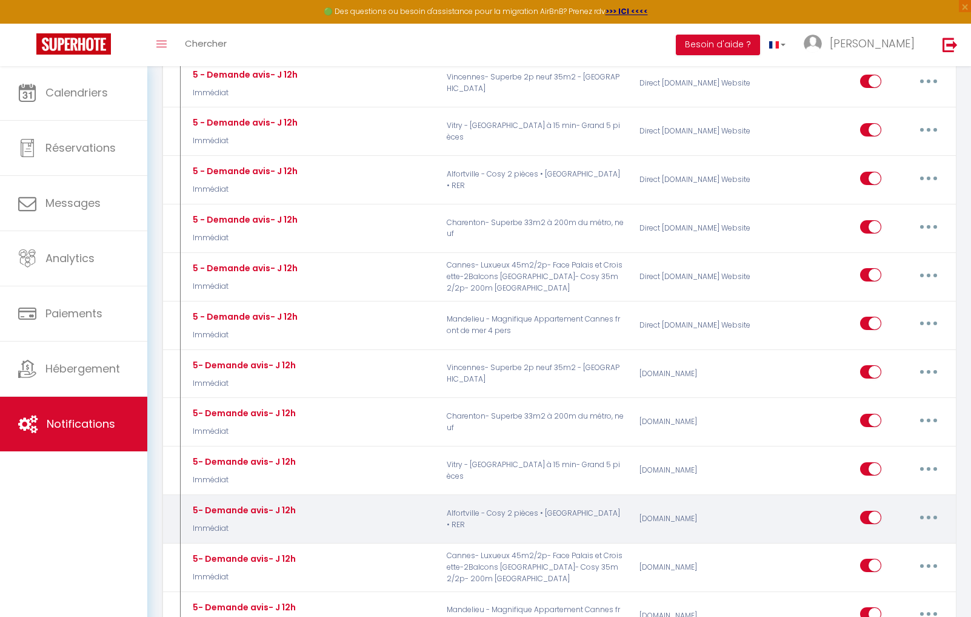
click at [927, 508] on button "button" at bounding box center [929, 517] width 34 height 19
click at [899, 534] on link "Editer" at bounding box center [898, 544] width 90 height 21
checkbox input "true"
checkbox input "false"
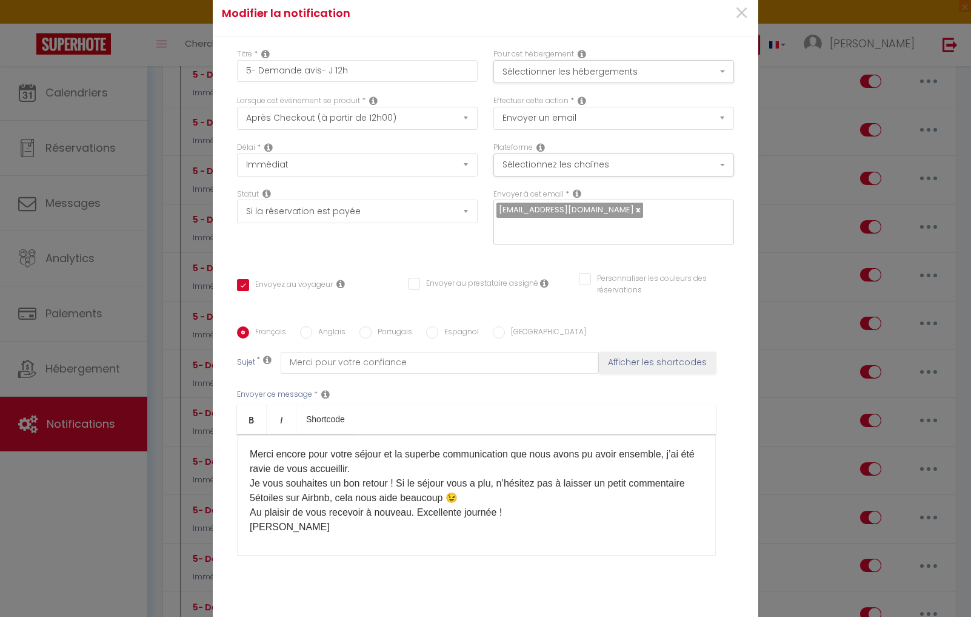
click at [329, 476] on div "​​Merci encore pour votre séjour et la superbe communication que nous avons pu …" at bounding box center [476, 494] width 479 height 121
drag, startPoint x: 313, startPoint y: 270, endPoint x: 317, endPoint y: 304, distance: 34.2
click at [313, 326] on label "Anglais" at bounding box center [328, 332] width 33 height 13
click at [312, 326] on input "Anglais" at bounding box center [306, 332] width 12 height 12
radio input "true"
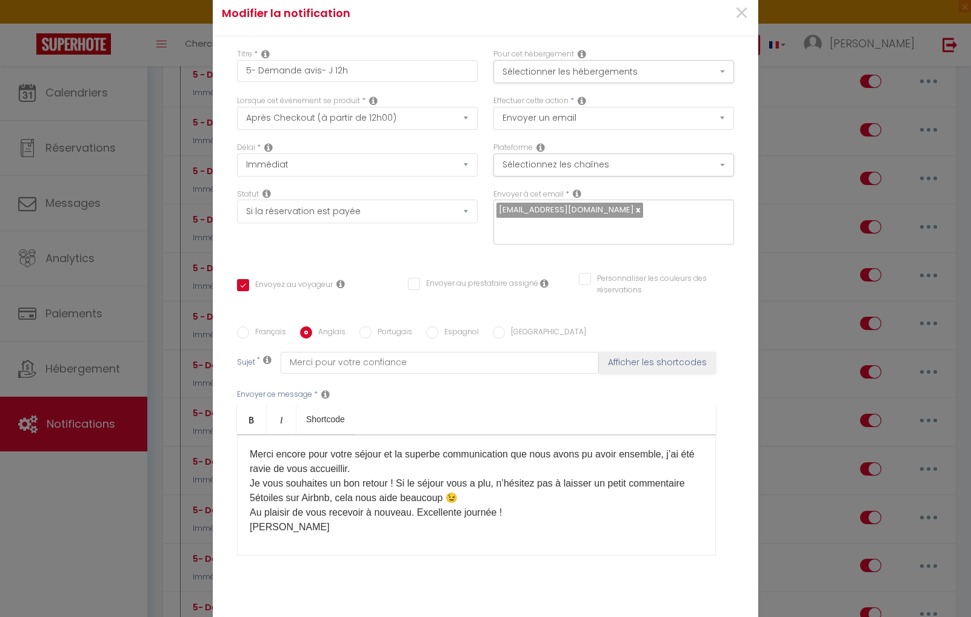
checkbox input "true"
checkbox input "false"
type input "Thank you for your trust"
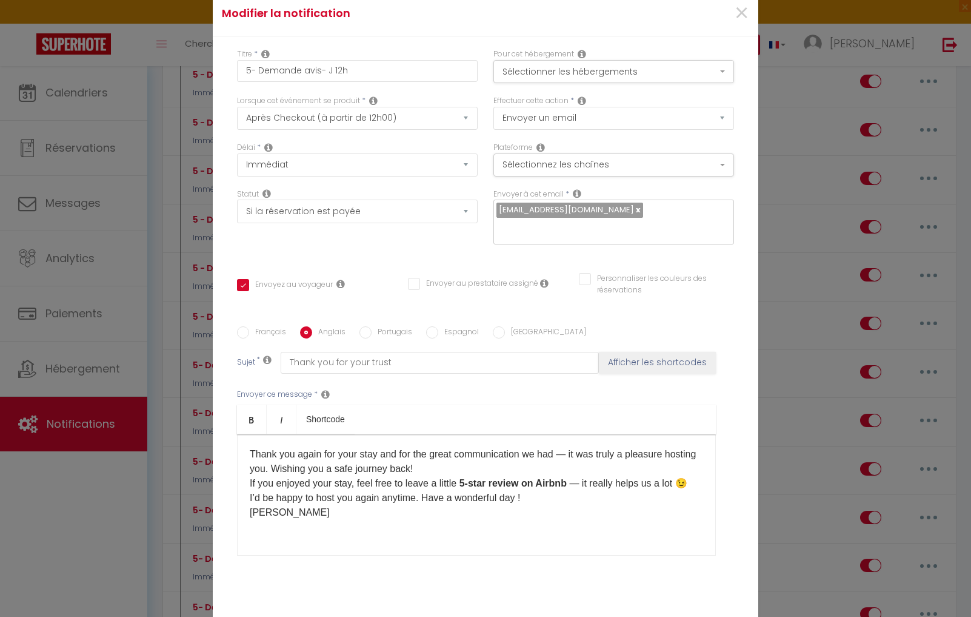
click at [306, 480] on div "​​Thank you again for your stay and for the great communication we had — it was…" at bounding box center [476, 494] width 479 height 121
click at [469, 326] on label "Espagnol" at bounding box center [458, 332] width 41 height 13
click at [438, 326] on input "Espagnol" at bounding box center [432, 332] width 12 height 12
radio input "true"
checkbox input "true"
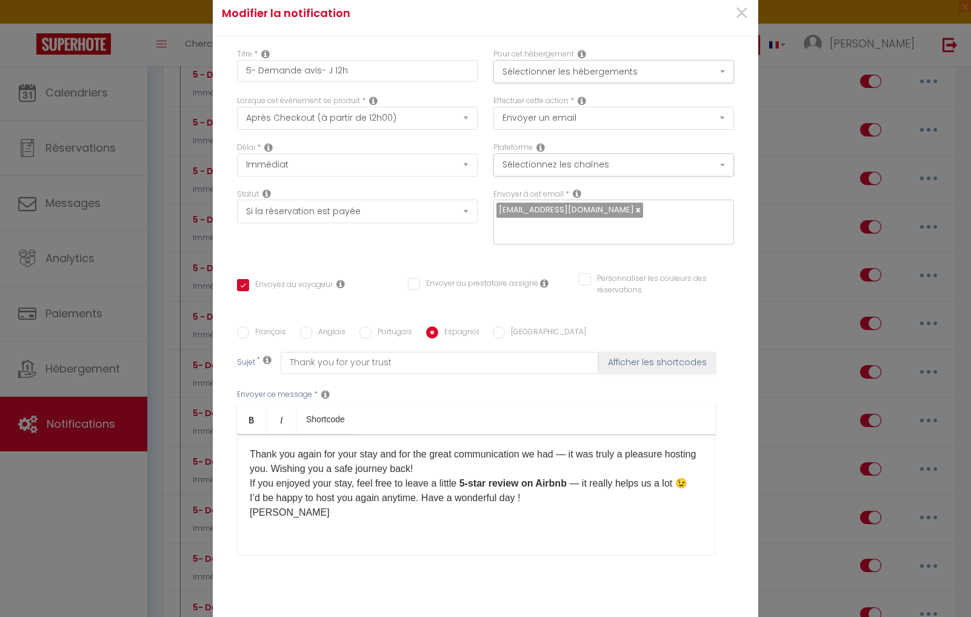
checkbox input "false"
type input "Gracias por su confianza"
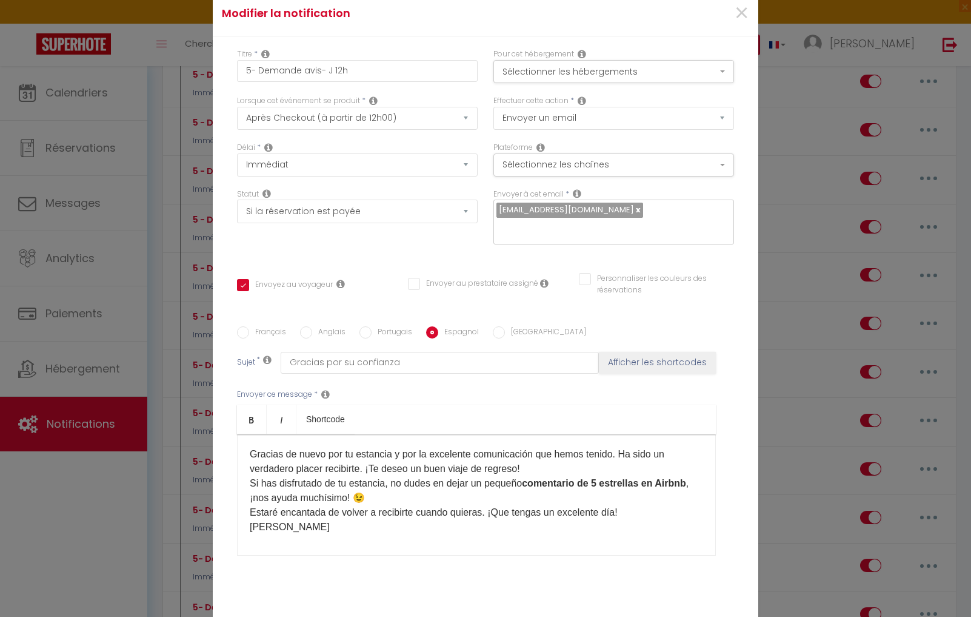
click at [386, 491] on div "Gracias de nuevo por tu estancia y por la excelente comunicación que hemos teni…" at bounding box center [476, 494] width 479 height 121
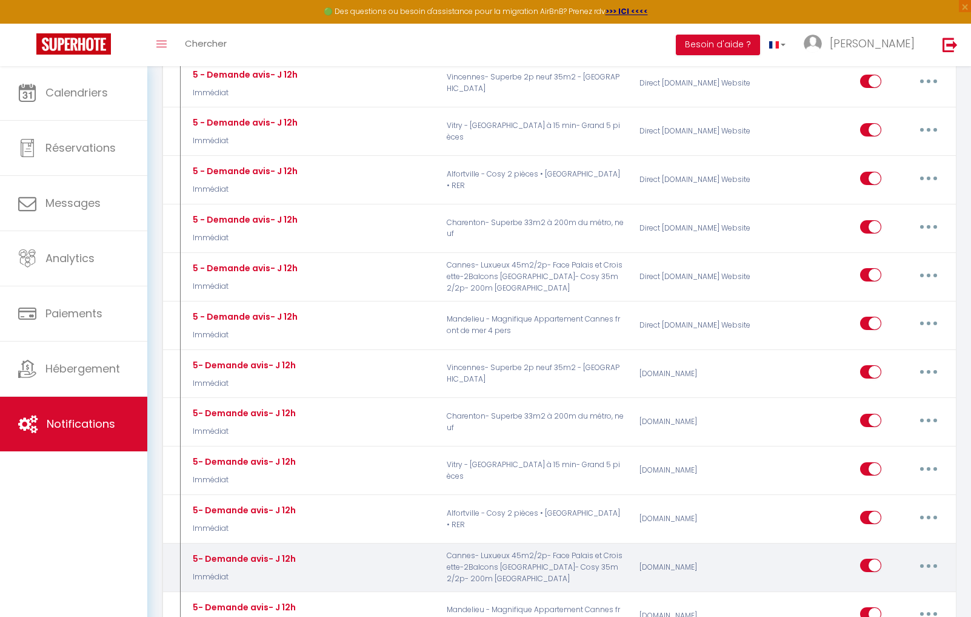
click at [927, 564] on icon "button" at bounding box center [929, 566] width 4 height 4
drag, startPoint x: 876, startPoint y: 566, endPoint x: 870, endPoint y: 565, distance: 6.8
click at [876, 583] on link "Editer" at bounding box center [898, 593] width 90 height 21
checkbox input "true"
checkbox input "false"
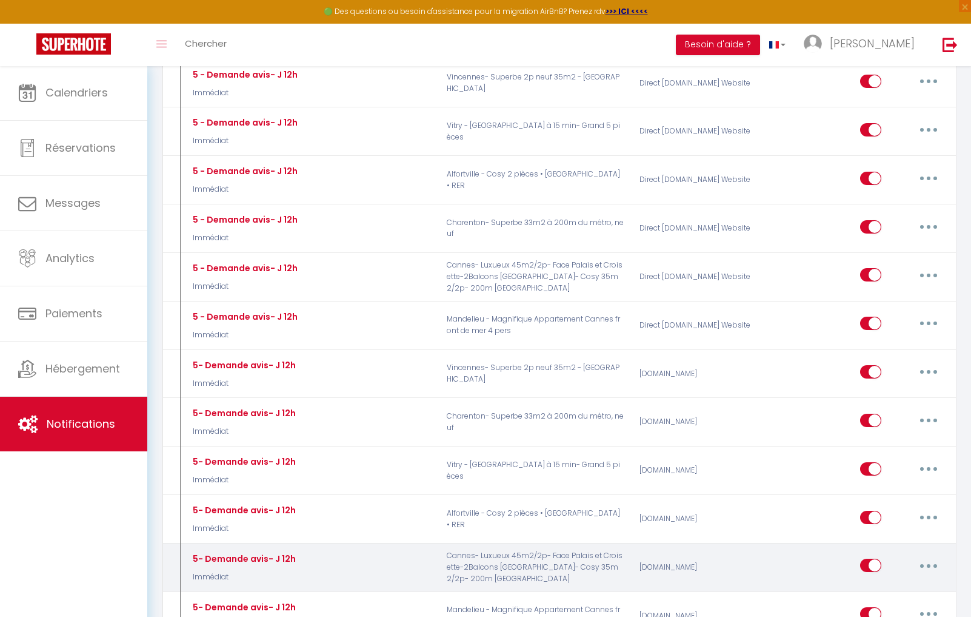
checkbox input "false"
radio input "true"
type input "Merci pour votre confiance"
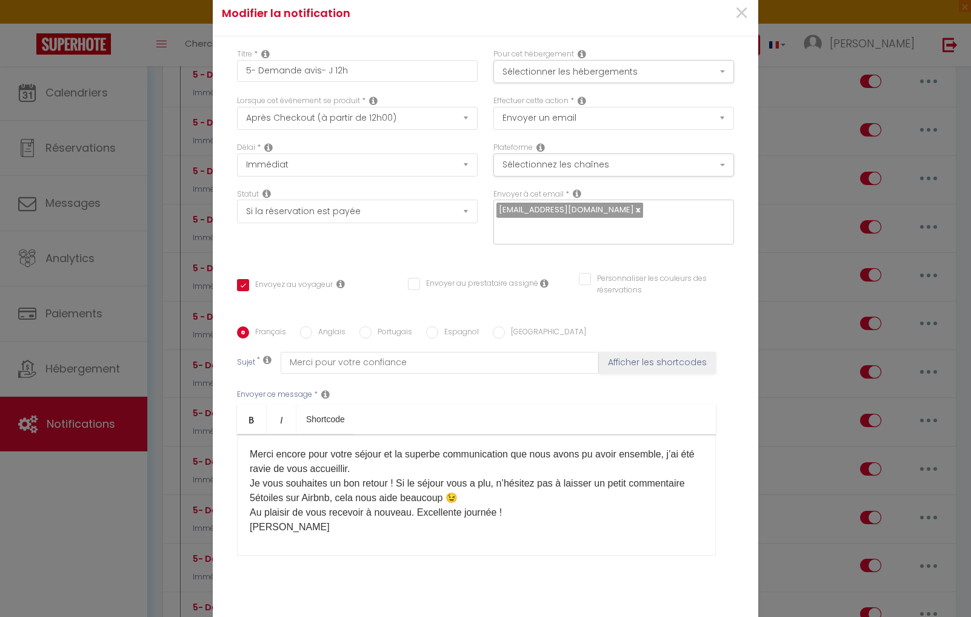
click at [312, 488] on div "​​Merci encore pour votre séjour et la superbe communication que nous avons pu …" at bounding box center [476, 494] width 479 height 121
click at [323, 326] on label "Anglais" at bounding box center [328, 332] width 33 height 13
click at [312, 326] on input "Anglais" at bounding box center [306, 332] width 12 height 12
radio input "true"
checkbox input "true"
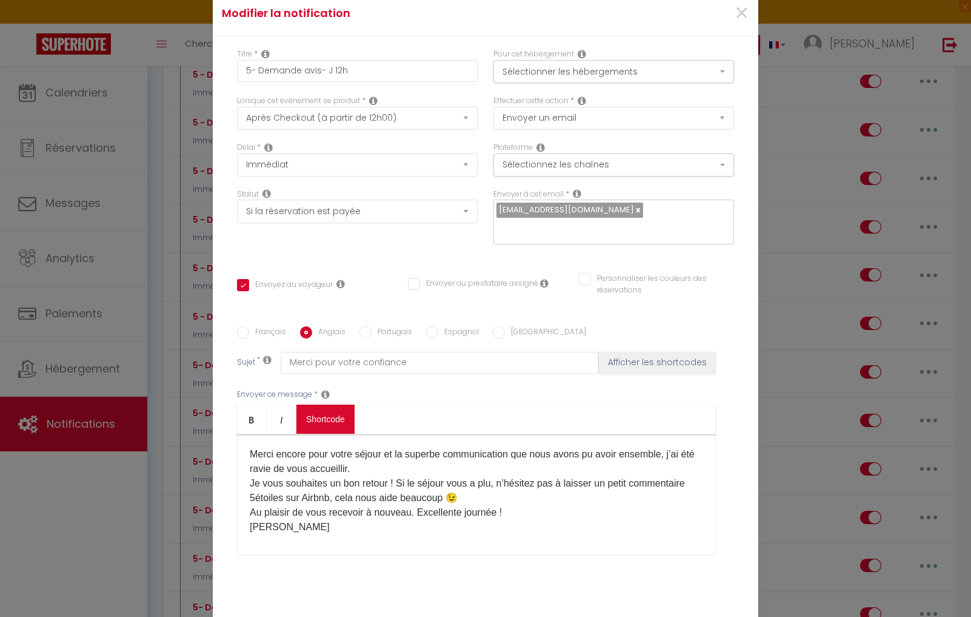
checkbox input "false"
type input "Thank you for your trust"
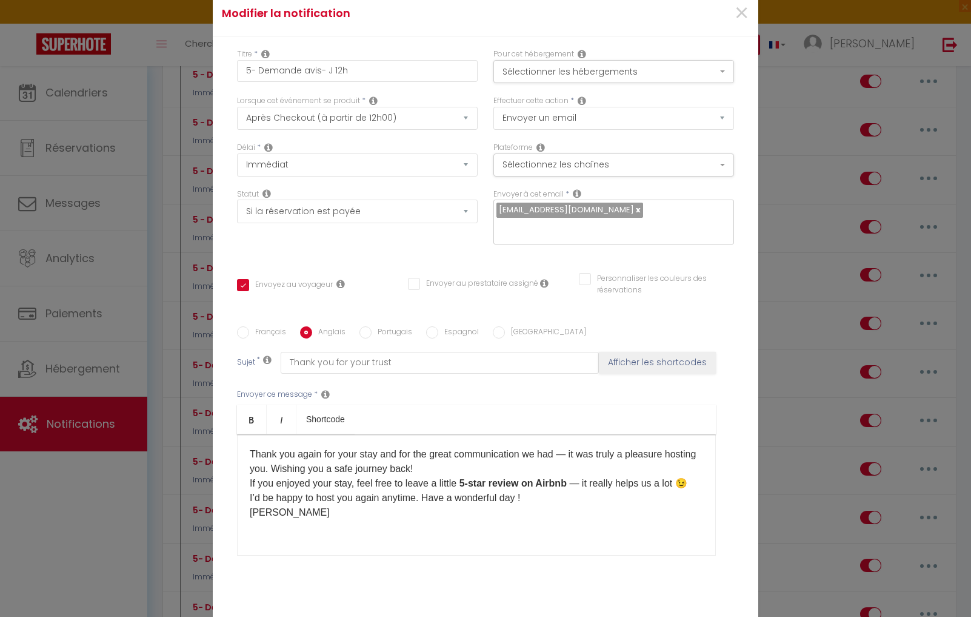
click at [296, 481] on div "​​Thank you again for your stay and for the great communication we had — it was…" at bounding box center [476, 494] width 479 height 121
click at [442, 308] on div "Français Anglais Portugais Espagnol Italien Sujet * Thank you for your trust Af…" at bounding box center [485, 448] width 497 height 281
click at [444, 326] on div "Français Anglais Portugais Espagnol Italien Sujet * Thank you for your trust Af…" at bounding box center [485, 448] width 503 height 244
drag, startPoint x: 447, startPoint y: 270, endPoint x: 429, endPoint y: 374, distance: 105.9
click at [447, 326] on label "Espagnol" at bounding box center [458, 332] width 41 height 13
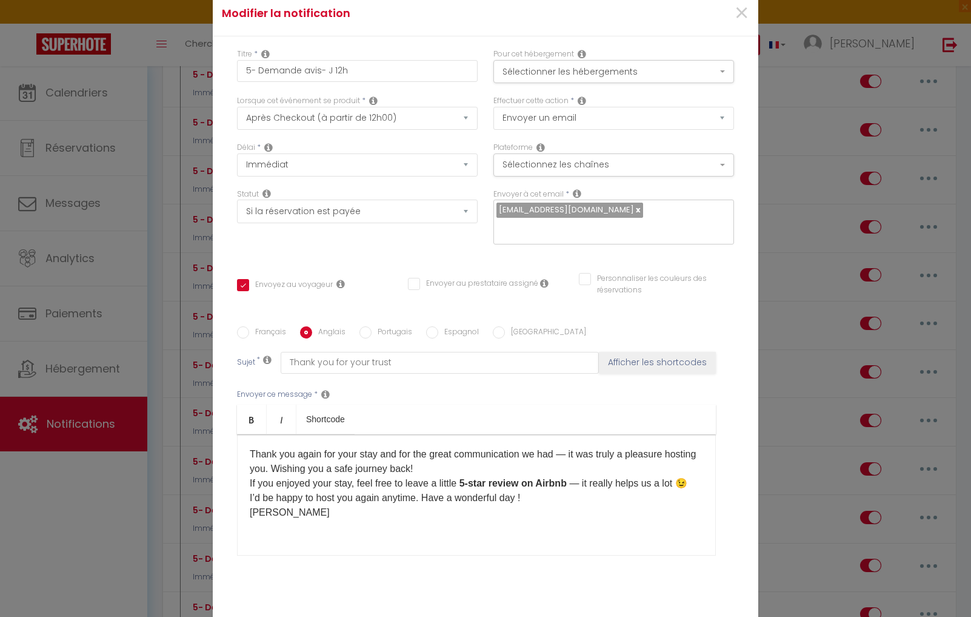
click at [438, 326] on input "Espagnol" at bounding box center [432, 332] width 12 height 12
radio input "true"
checkbox input "true"
checkbox input "false"
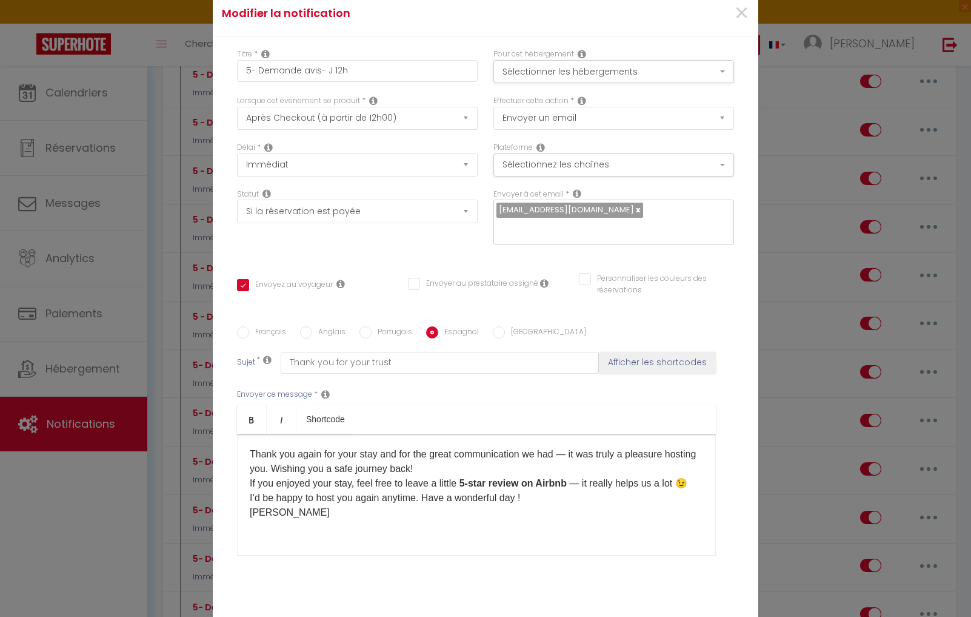
type input "Gracias por su confianza"
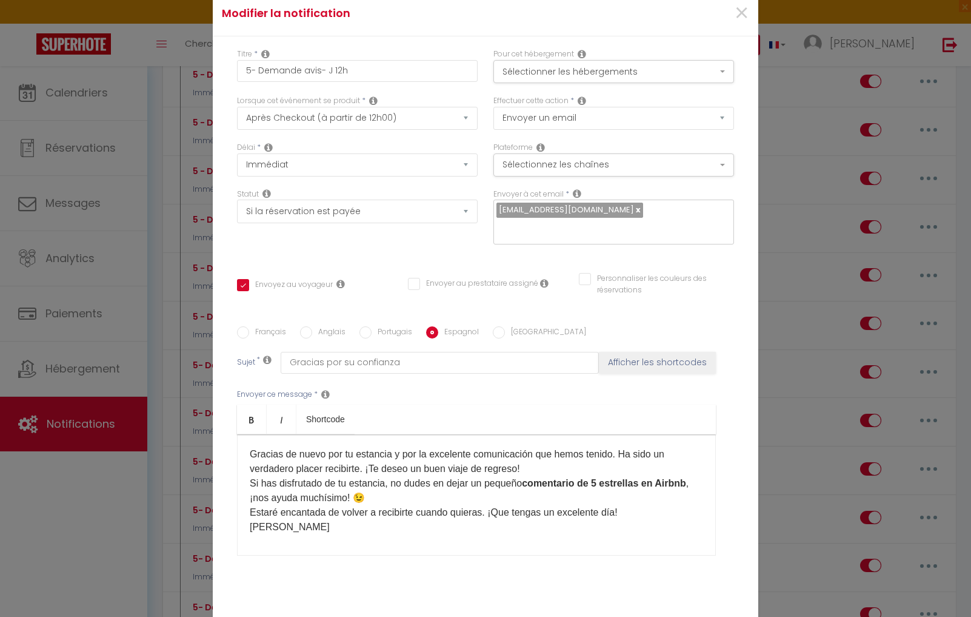
click at [394, 487] on div "Gracias de nuevo por tu estancia y por la excelente comunicación que hemos teni…" at bounding box center [476, 494] width 479 height 121
drag, startPoint x: 505, startPoint y: 577, endPoint x: 681, endPoint y: 538, distance: 180.8
checkbox input "true"
checkbox input "false"
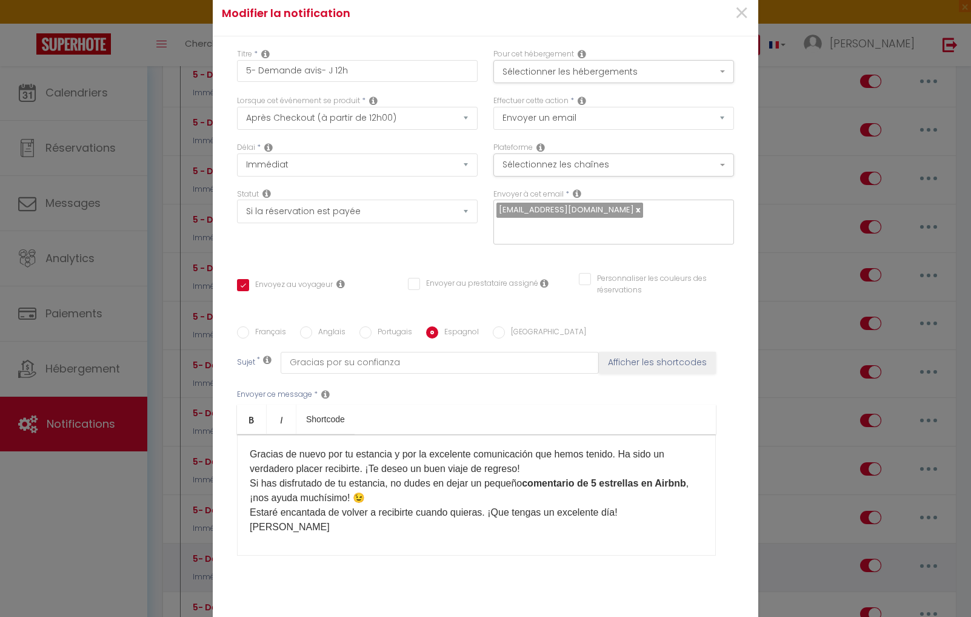
checkbox input "false"
radio input "true"
type input "5- Demande avis- J 12h"
checkbox input "true"
checkbox input "false"
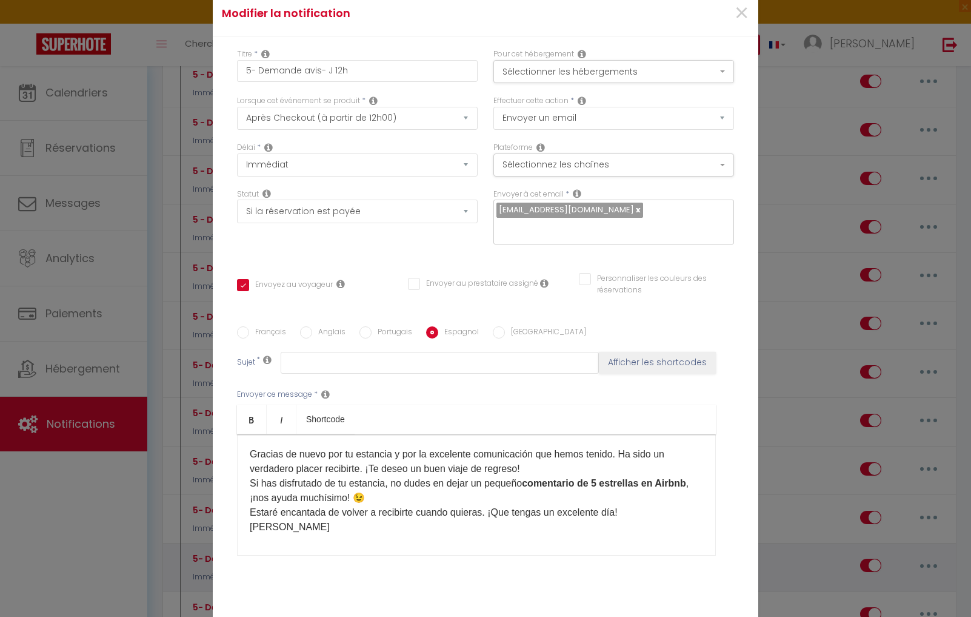
checkbox input "false"
type input "Gracias por su confianza"
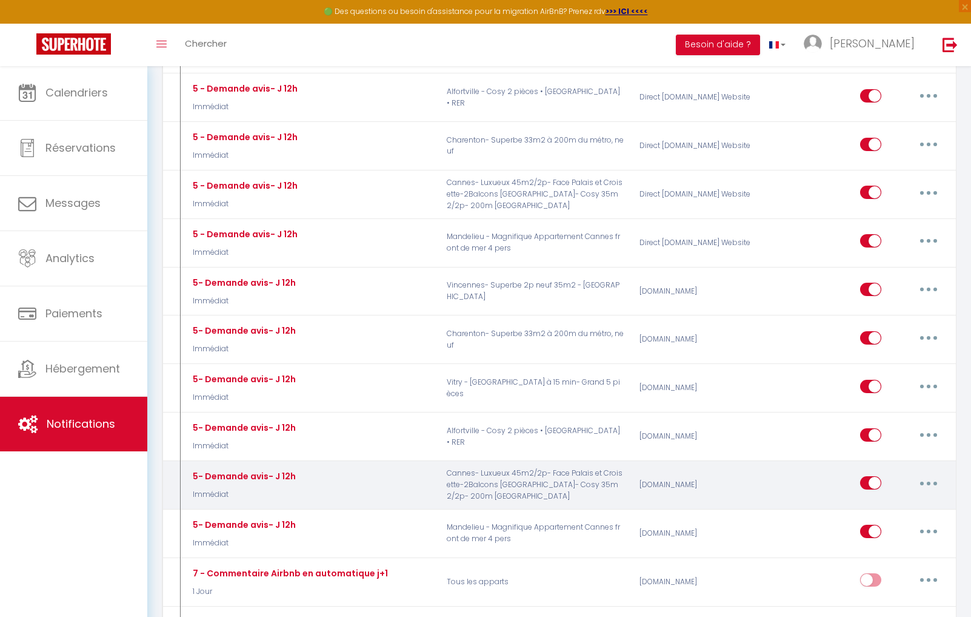
scroll to position [1769, 0]
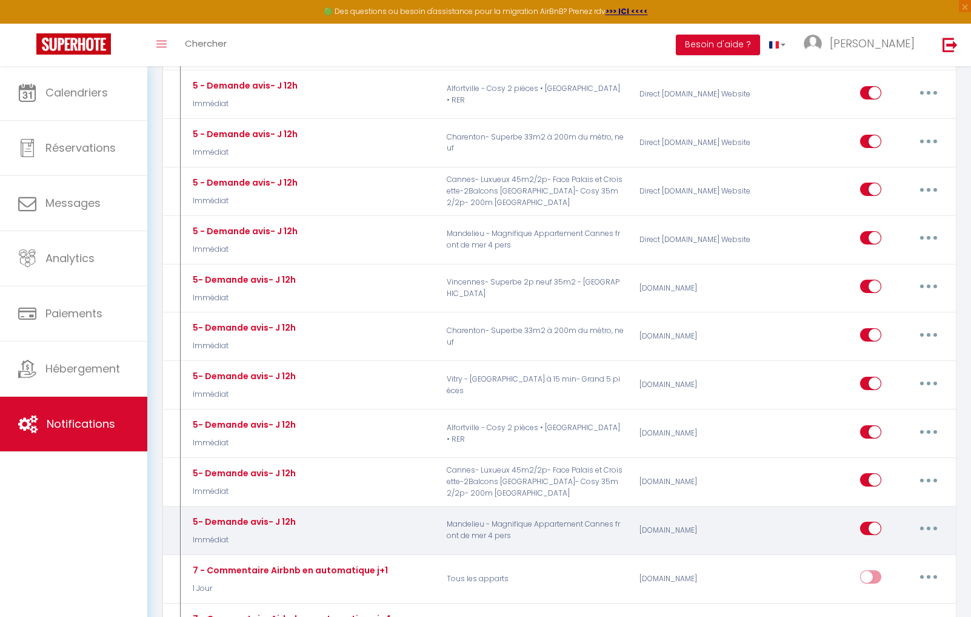
click at [940, 518] on button "button" at bounding box center [929, 527] width 34 height 19
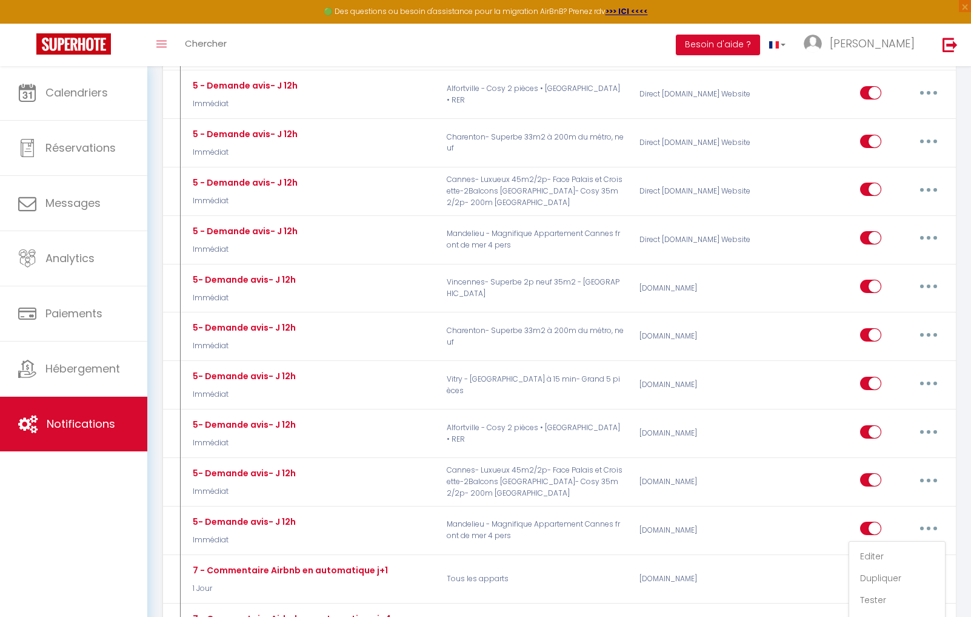
click at [894, 546] on link "Editer" at bounding box center [898, 556] width 90 height 21
checkbox input "true"
checkbox input "false"
radio input "true"
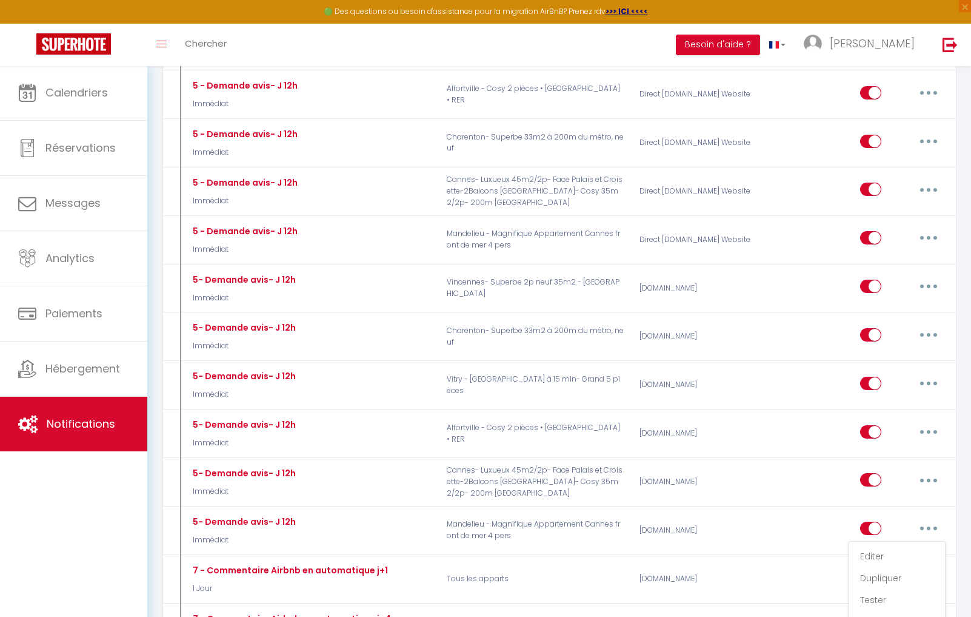
type input "Merci pour votre confiance"
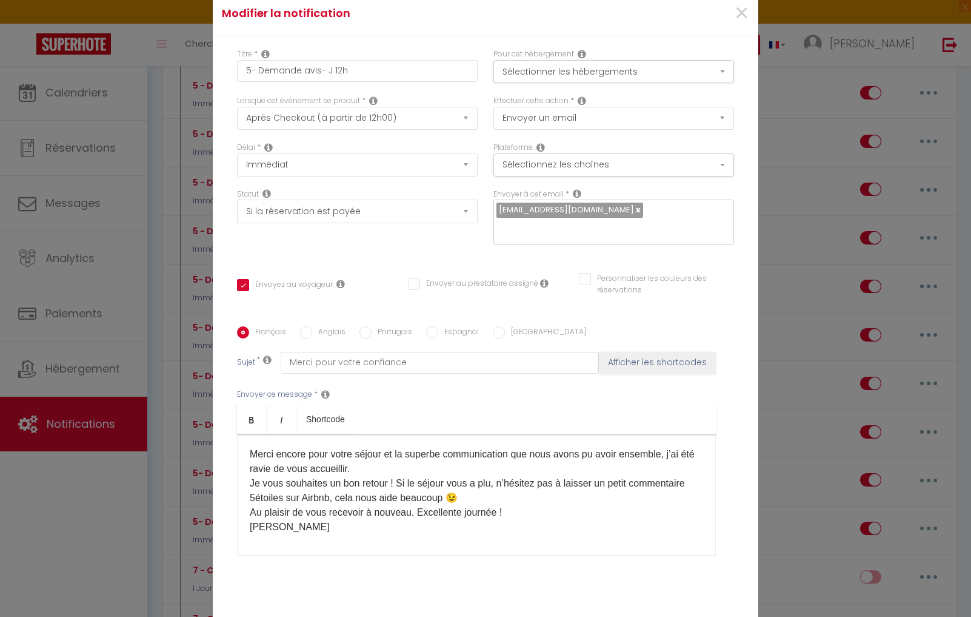
click at [327, 477] on div "​​Merci encore pour votre séjour et la superbe communication que nous avons pu …" at bounding box center [476, 494] width 479 height 121
click at [309, 486] on div "​​Merci encore pour votre séjour et la superbe communication que nous avons pu …" at bounding box center [476, 494] width 479 height 121
drag, startPoint x: 332, startPoint y: 269, endPoint x: 331, endPoint y: 378, distance: 109.8
click at [332, 326] on label "Anglais" at bounding box center [328, 332] width 33 height 13
click at [312, 326] on input "Anglais" at bounding box center [306, 332] width 12 height 12
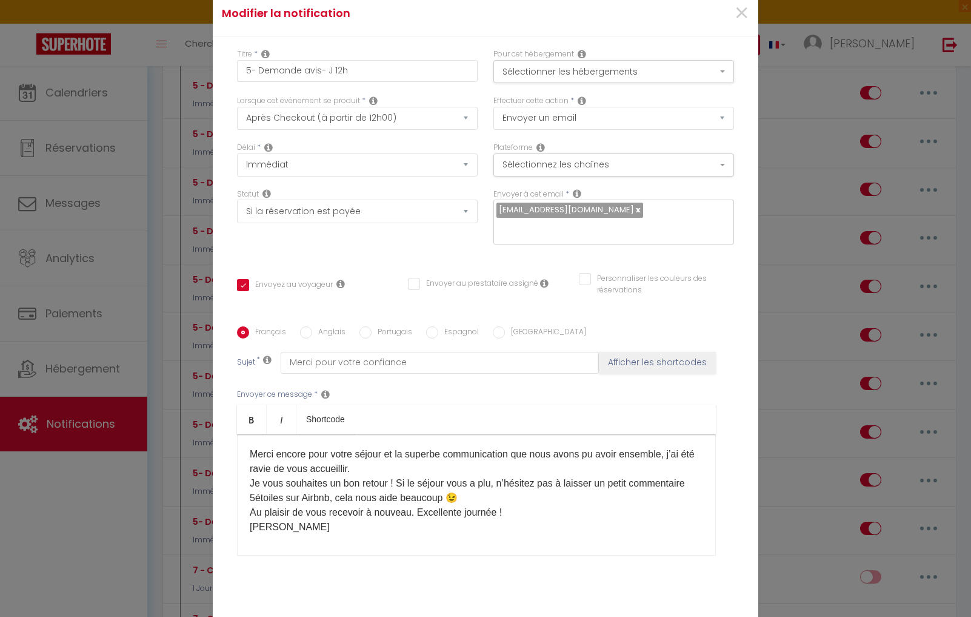
radio input "true"
checkbox input "true"
checkbox input "false"
type input "Thank you for your trust"
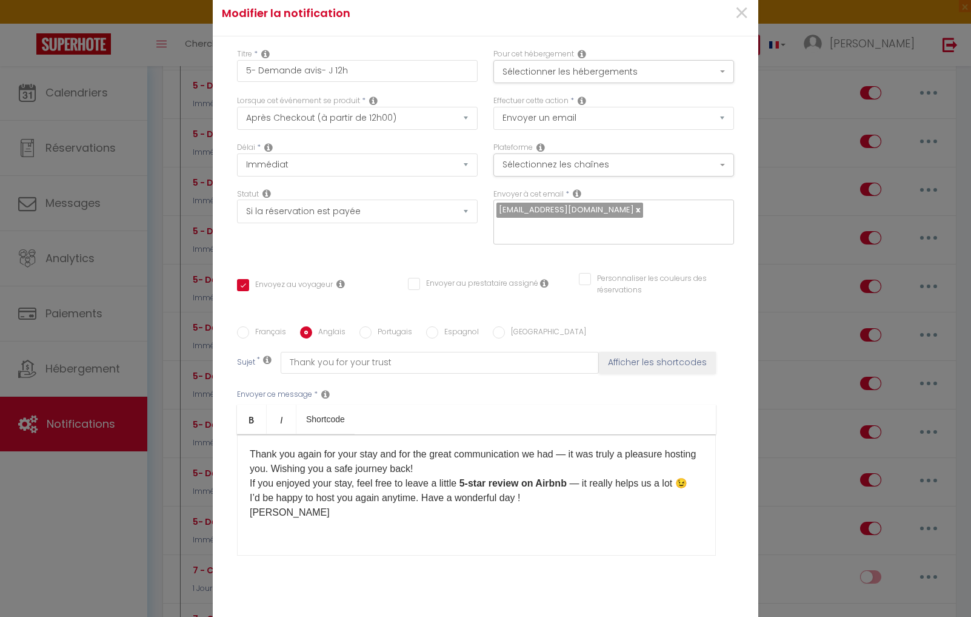
scroll to position [62, 0]
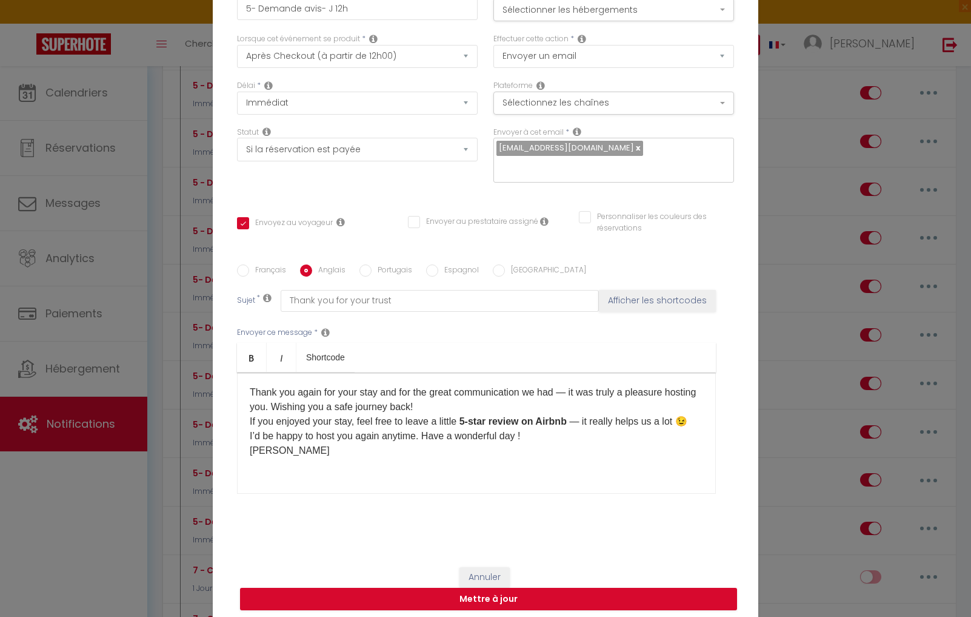
click at [310, 483] on div "​​Thank you again for your stay and for the great communication we had — it was…" at bounding box center [476, 432] width 479 height 121
drag, startPoint x: 446, startPoint y: 272, endPoint x: 407, endPoint y: 367, distance: 102.8
click at [446, 272] on label "Espagnol" at bounding box center [458, 270] width 41 height 13
click at [438, 272] on input "Espagnol" at bounding box center [432, 270] width 12 height 12
radio input "true"
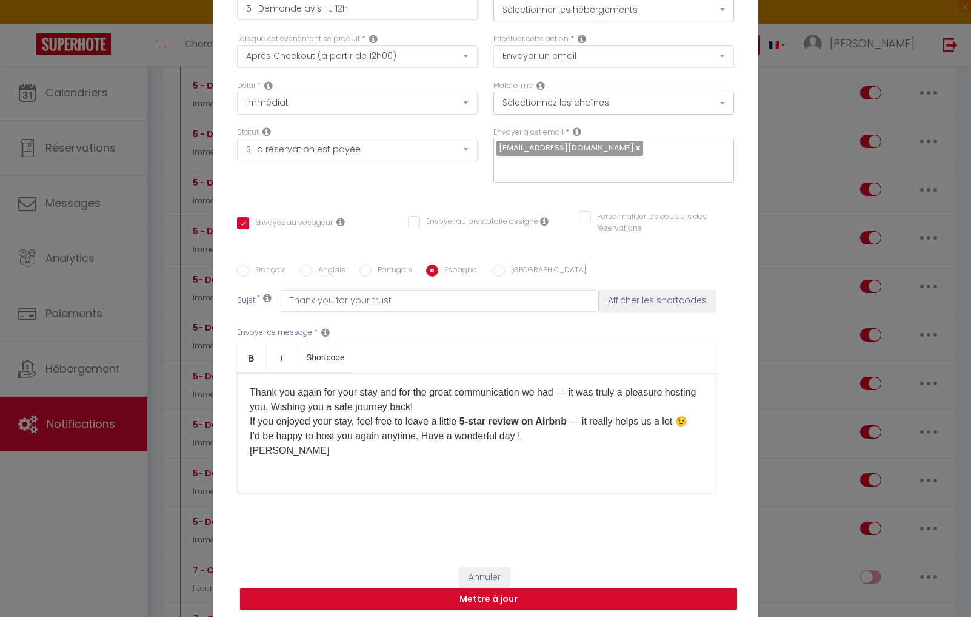
checkbox input "true"
checkbox input "false"
type input "Gracias por su confianza"
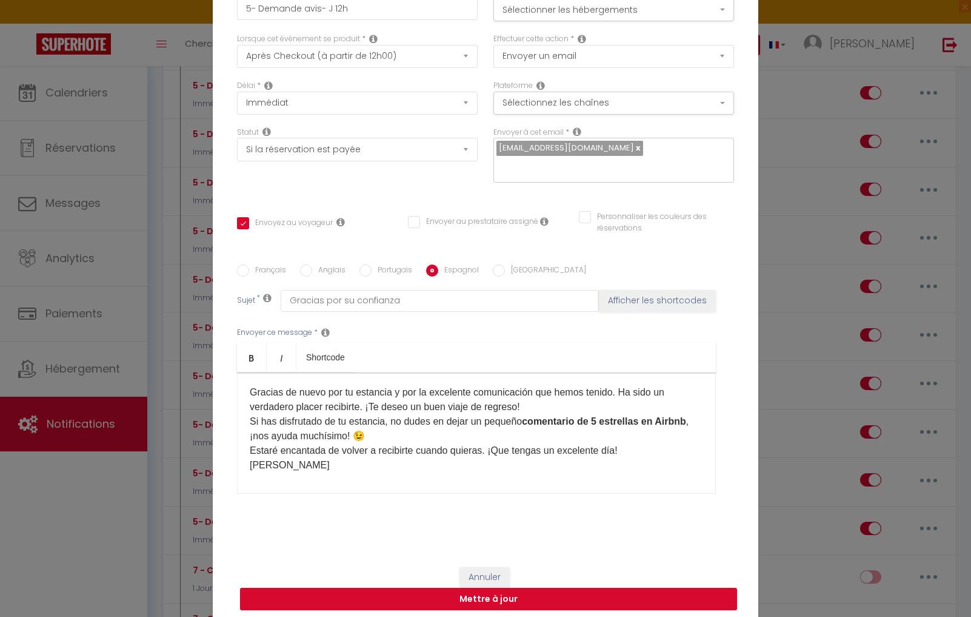
click at [335, 478] on div "Gracias de nuevo por tu estancia y por la excelente comunicación que hemos teni…" at bounding box center [476, 432] width 479 height 121
drag, startPoint x: 491, startPoint y: 571, endPoint x: 704, endPoint y: 526, distance: 218.1
click at [492, 571] on button "Annuler" at bounding box center [485, 577] width 50 height 21
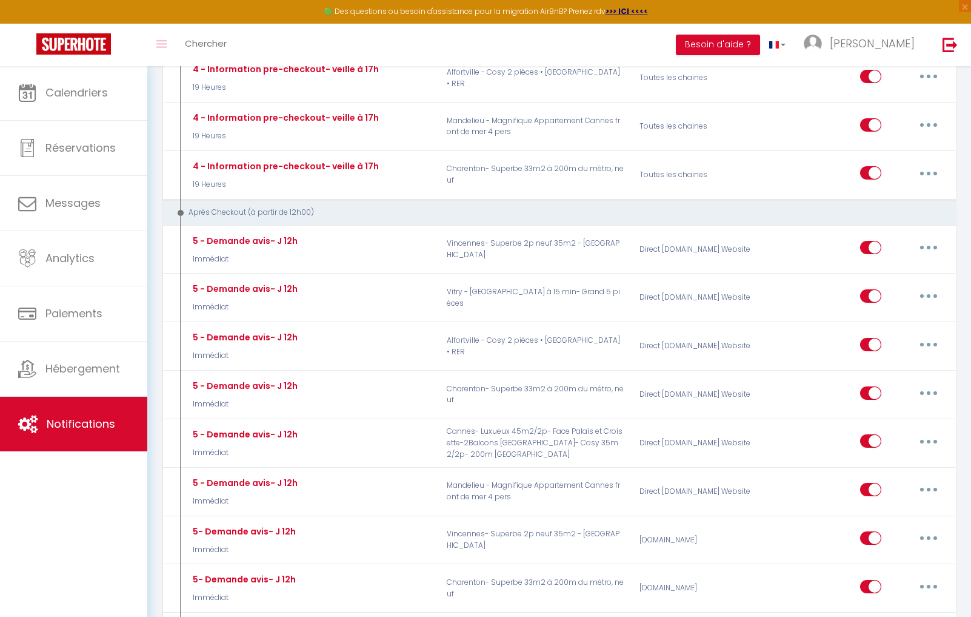
scroll to position [1508, 0]
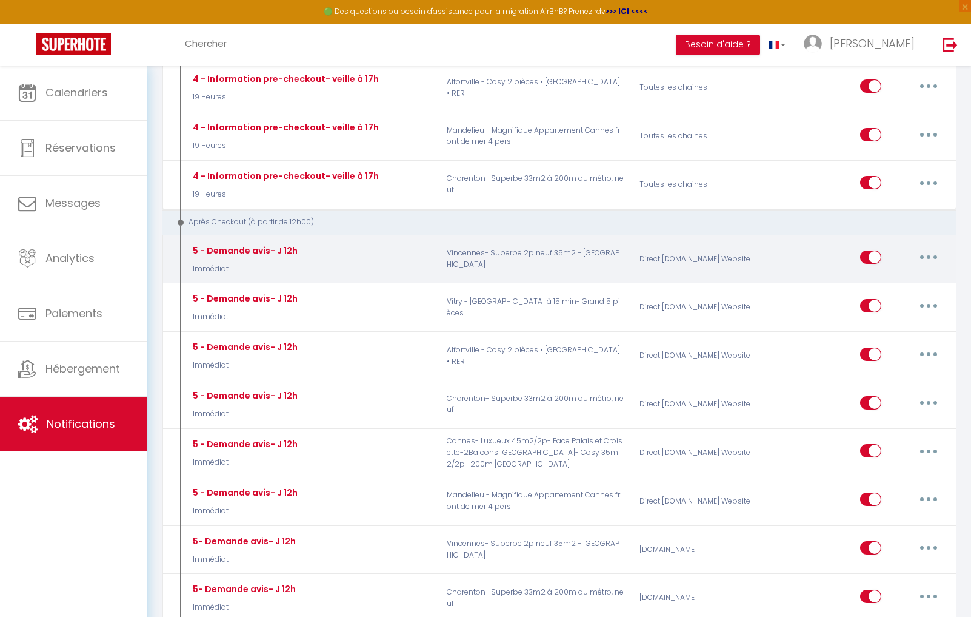
click at [930, 247] on button "button" at bounding box center [929, 256] width 34 height 19
click at [893, 275] on link "Editer" at bounding box center [898, 285] width 90 height 21
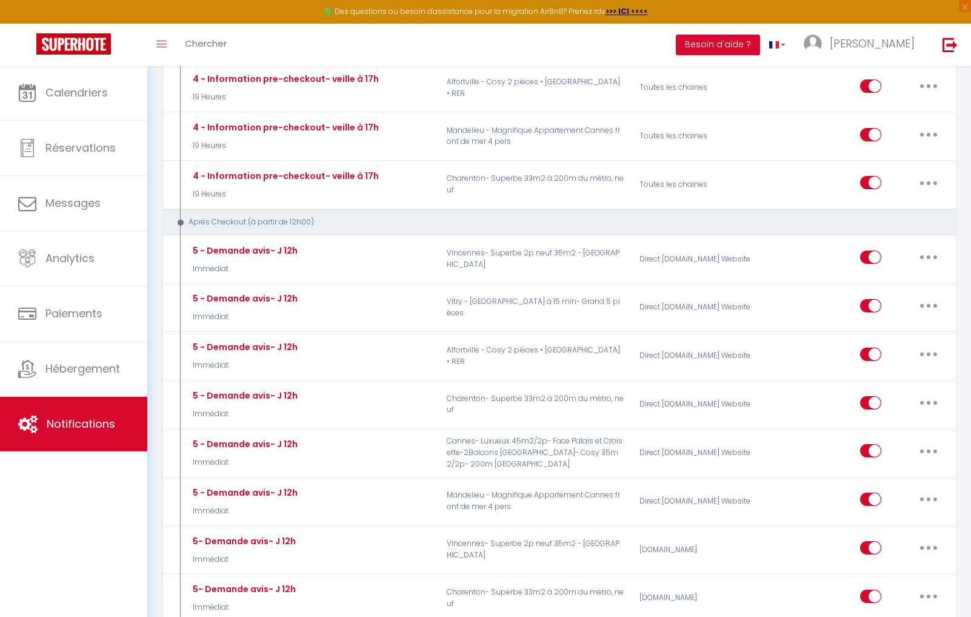
type input "5 - Demande avis- J 12h"
checkbox input "true"
checkbox input "false"
radio input "true"
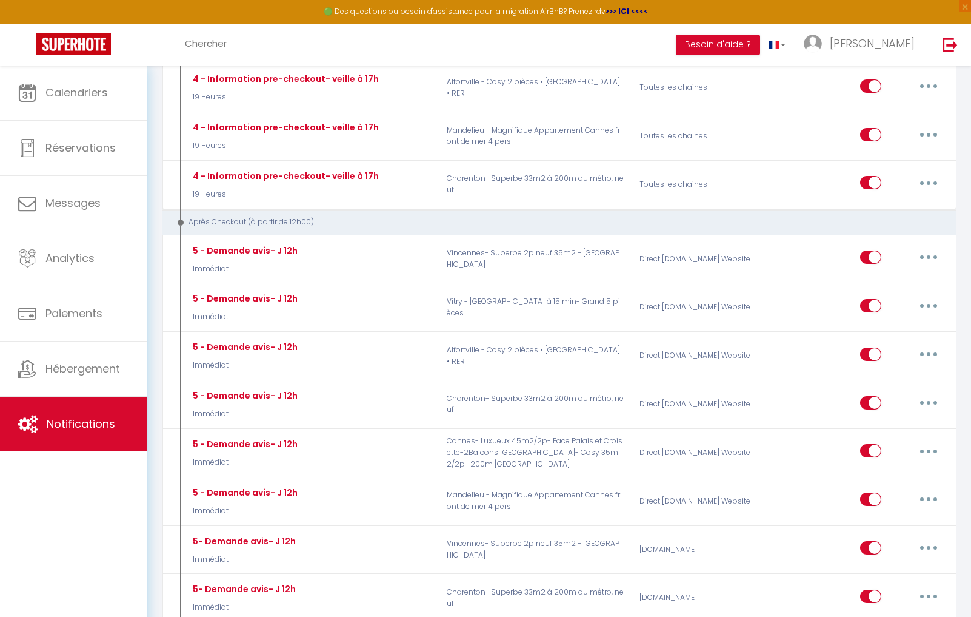
type input "Merci pour votre confiance"
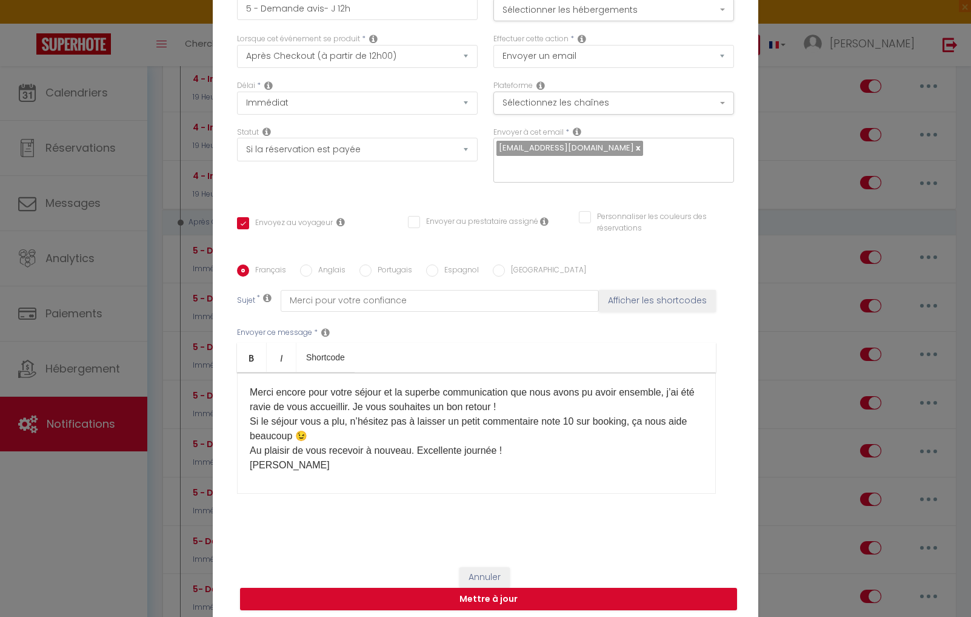
click at [352, 492] on div "Merci encore pour votre séjour et la superbe communication que nous avons pu av…" at bounding box center [476, 432] width 479 height 121
click at [351, 485] on div "Merci encore pour votre séjour et la superbe communication que nous avons pu av…" at bounding box center [476, 432] width 479 height 121
click at [329, 278] on label "Anglais" at bounding box center [328, 270] width 33 height 13
click at [312, 277] on input "Anglais" at bounding box center [306, 270] width 12 height 12
radio input "true"
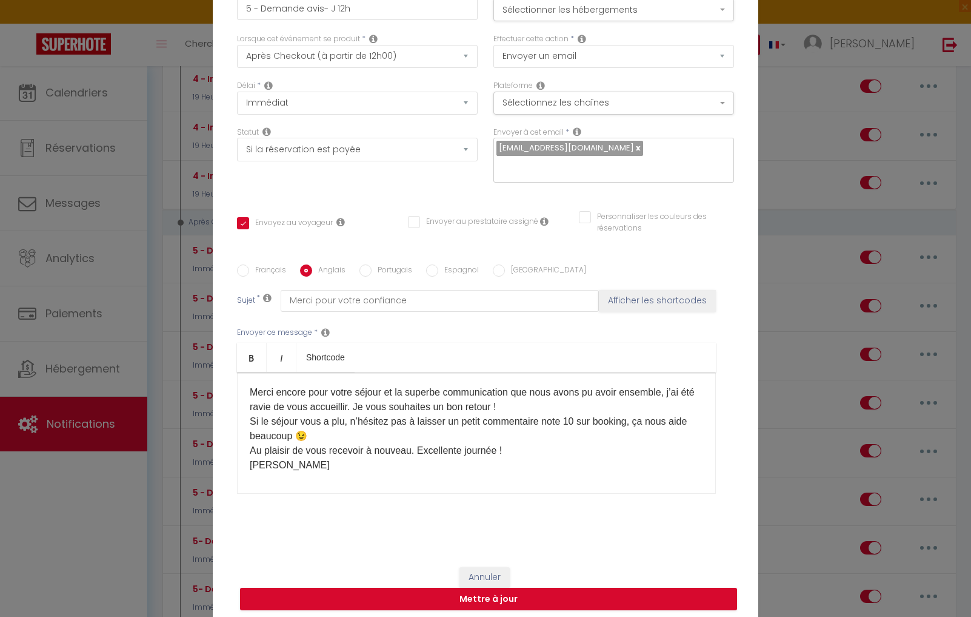
checkbox input "true"
checkbox input "false"
type input "Thank you for your trust"
click at [296, 484] on p at bounding box center [477, 489] width 454 height 15
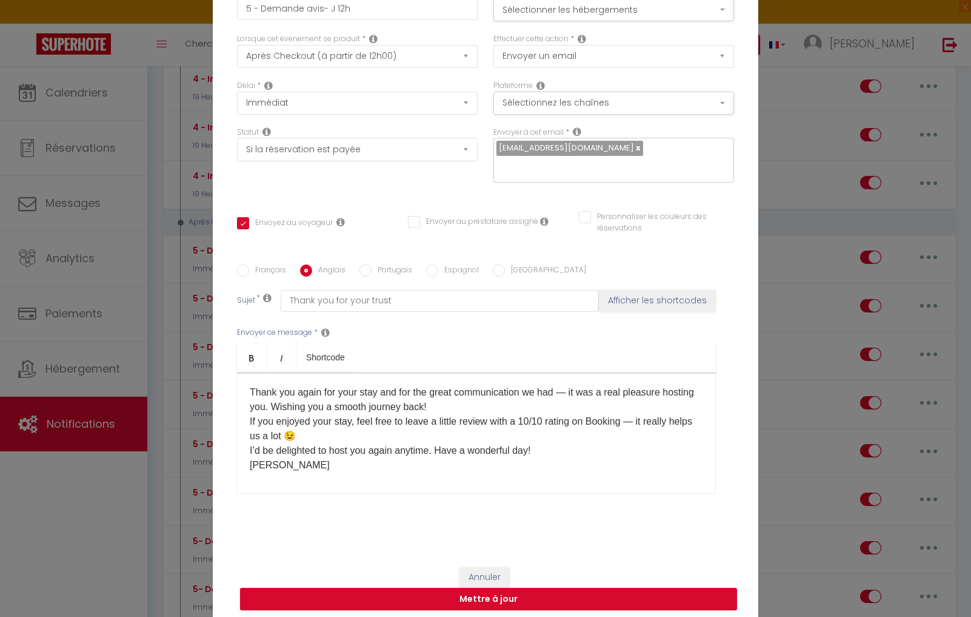
click at [297, 480] on div "Thank you again for your stay and for the great communication we had — it was a…" at bounding box center [476, 432] width 479 height 121
click at [458, 270] on label "Espagnol" at bounding box center [458, 270] width 41 height 13
click at [438, 270] on input "Espagnol" at bounding box center [432, 270] width 12 height 12
radio input "true"
checkbox input "true"
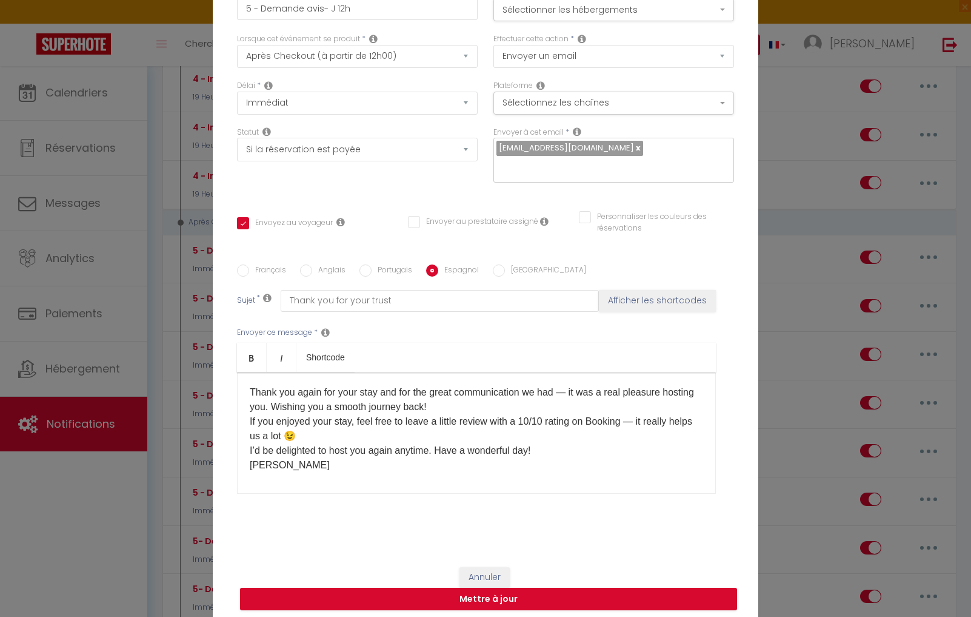
checkbox input "false"
type input "Gracias por su confianza"
click at [296, 484] on p "​" at bounding box center [477, 489] width 454 height 15
click at [318, 477] on div "Gracias de nuevo por tu estancia y por la excelente comunicación que hemos teni…" at bounding box center [476, 432] width 479 height 121
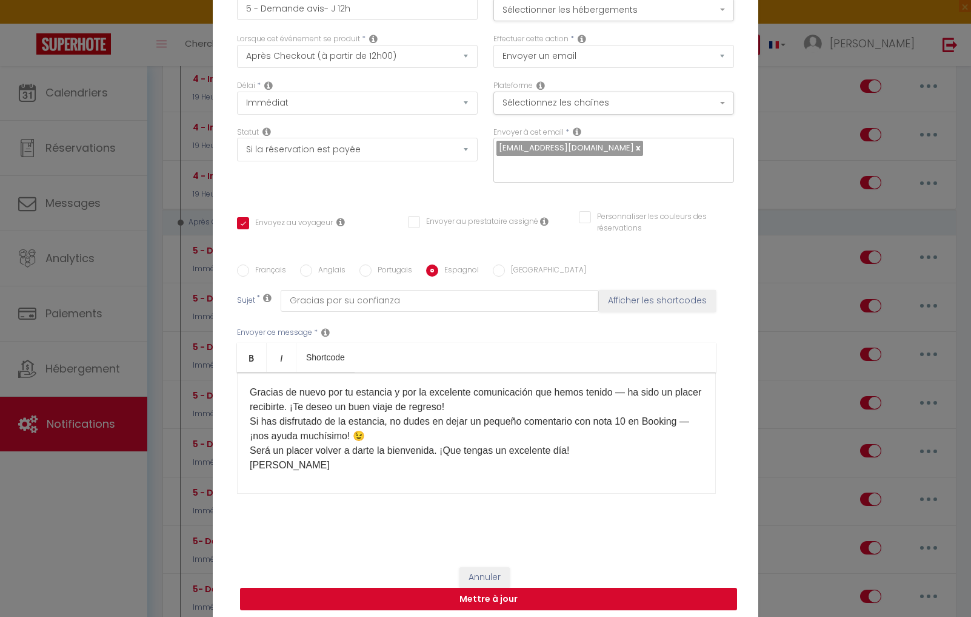
click at [489, 594] on button "Mettre à jour" at bounding box center [488, 599] width 497 height 23
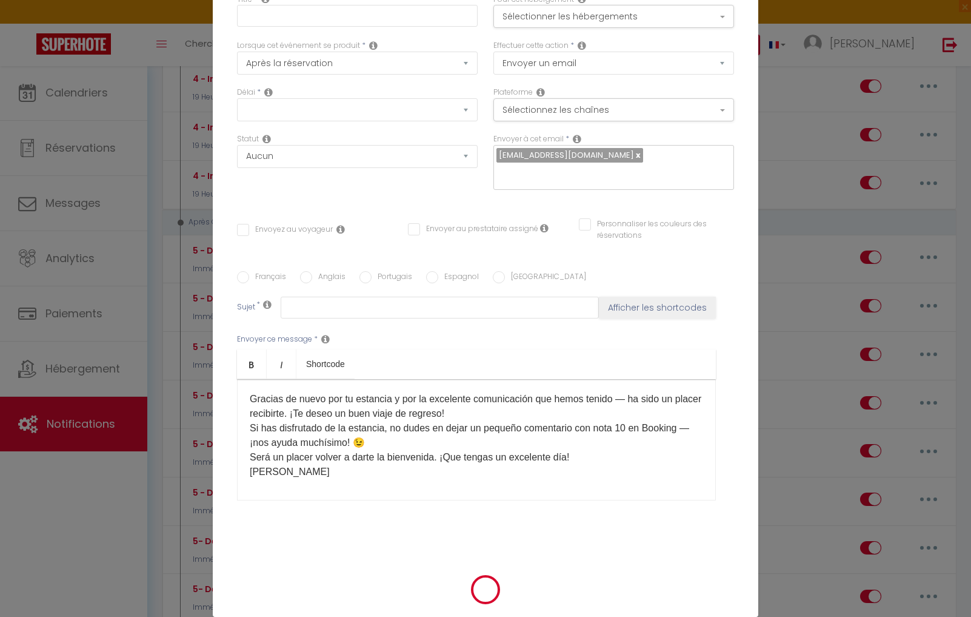
scroll to position [0, 0]
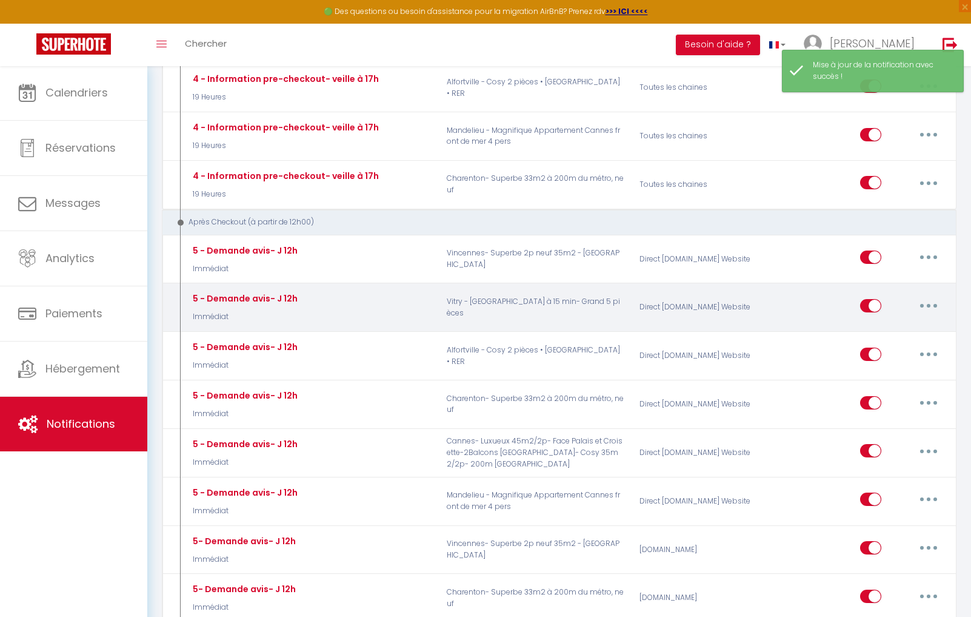
click at [919, 296] on button "button" at bounding box center [929, 305] width 34 height 19
click at [880, 323] on link "Editer" at bounding box center [898, 333] width 90 height 21
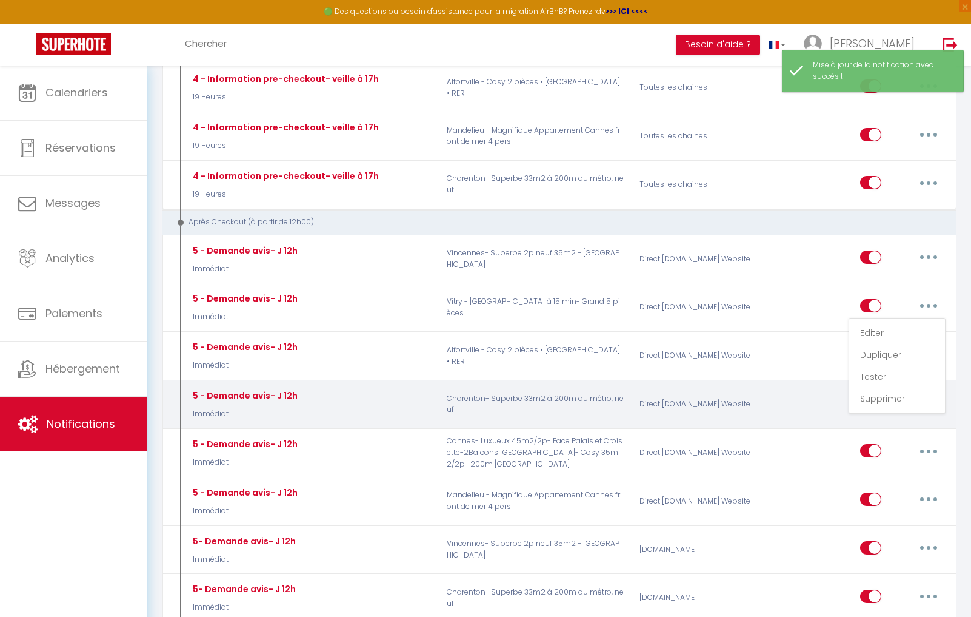
type input "5 - Demande avis- J 12h"
select select "5"
select select "Immédiat"
select select "if_booking_is_paid"
checkbox input "true"
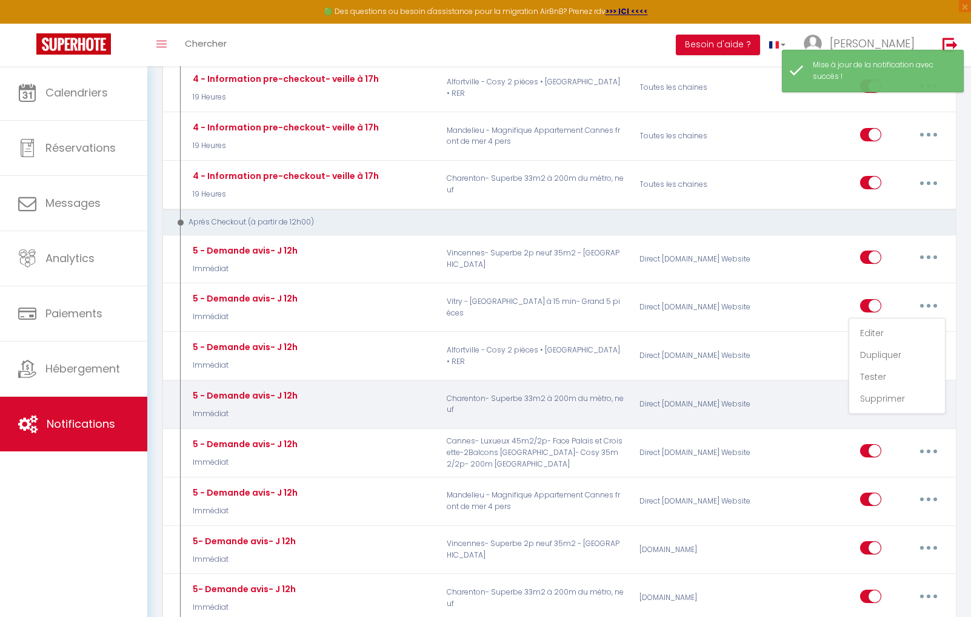
checkbox input "false"
radio input "true"
type input "Merci pour votre confiance"
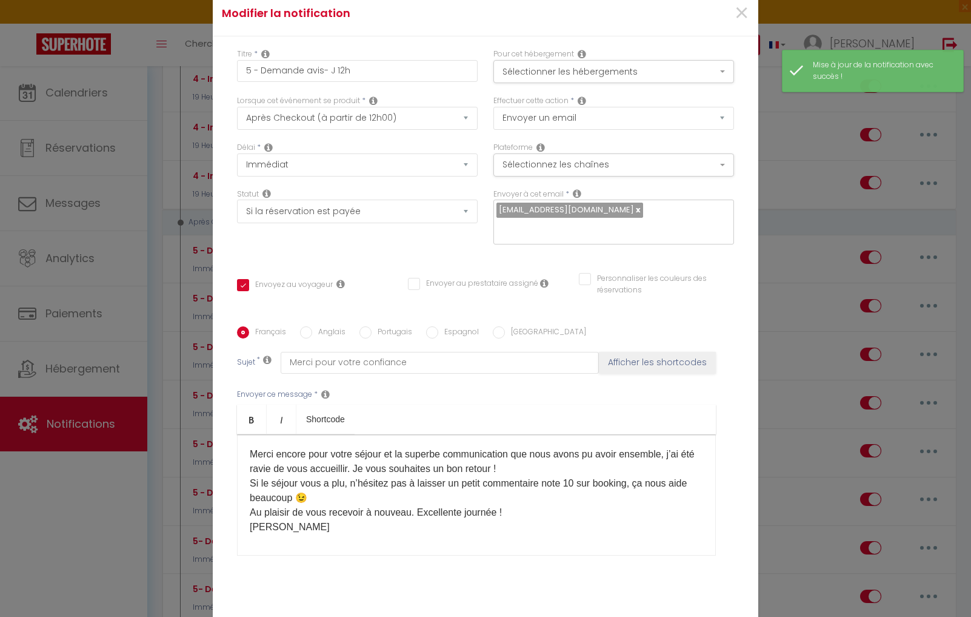
click at [330, 484] on div "Merci encore pour votre séjour et la superbe communication que nous avons pu av…" at bounding box center [476, 494] width 479 height 121
click at [332, 326] on label "Anglais" at bounding box center [328, 332] width 33 height 13
click at [312, 326] on input "Anglais" at bounding box center [306, 332] width 12 height 12
radio input "true"
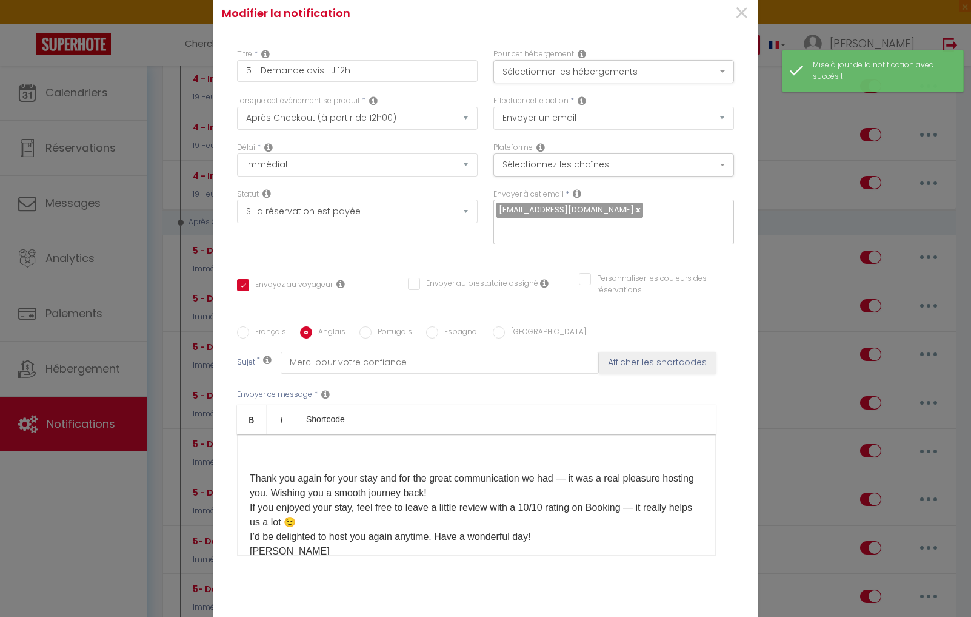
checkbox input "true"
checkbox input "false"
type input "Thank you for your trust"
click at [247, 434] on div "Thank you again for your stay and for the great communication we had — it was a…" at bounding box center [476, 494] width 479 height 121
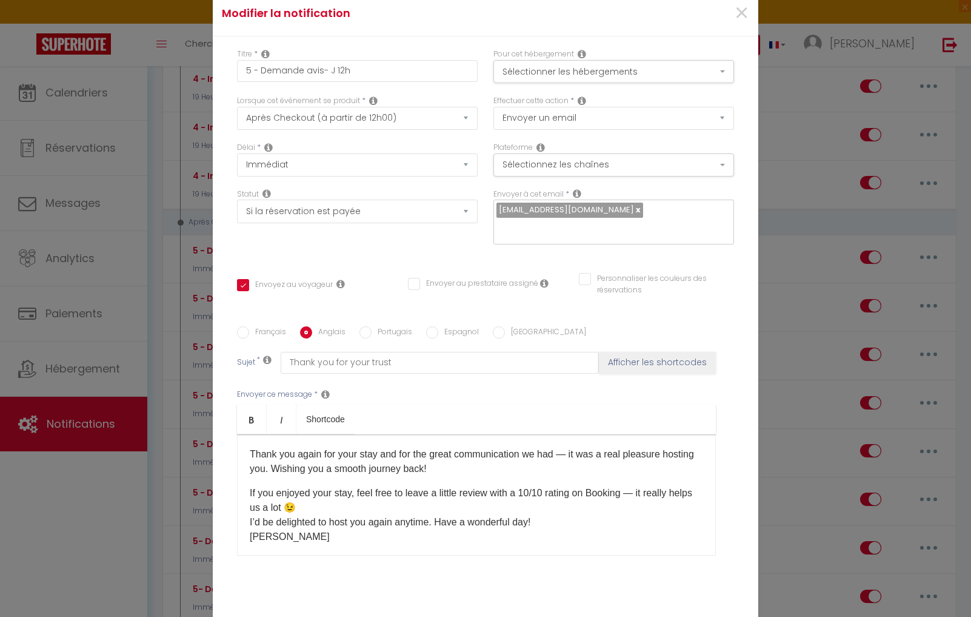
drag, startPoint x: 279, startPoint y: 273, endPoint x: 311, endPoint y: 317, distance: 54.2
click at [279, 326] on label "Français" at bounding box center [267, 332] width 37 height 13
click at [249, 326] on input "Français" at bounding box center [243, 332] width 12 height 12
radio input "true"
checkbox input "true"
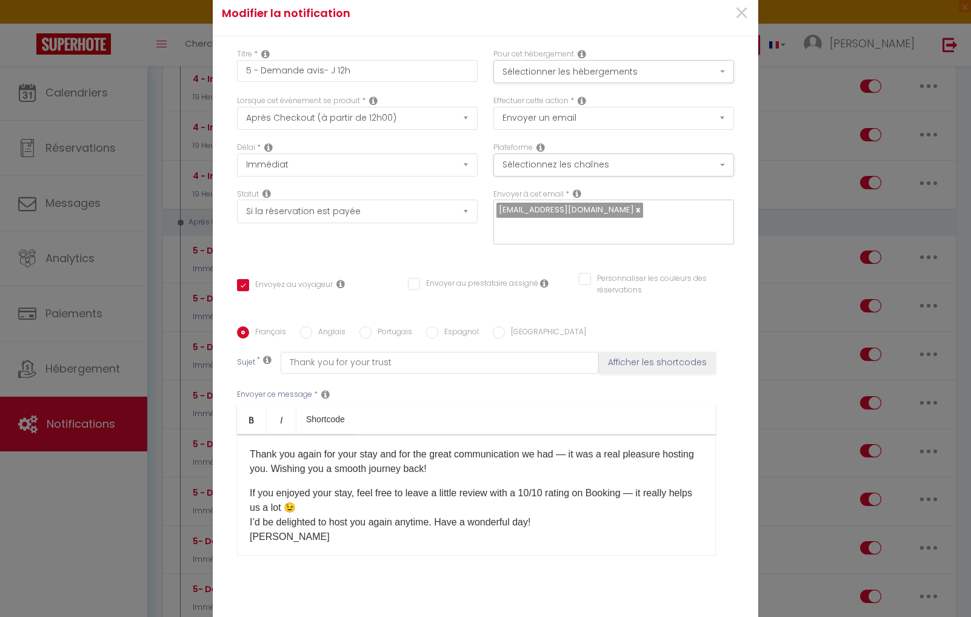
checkbox input "false"
type input "Merci pour votre confiance"
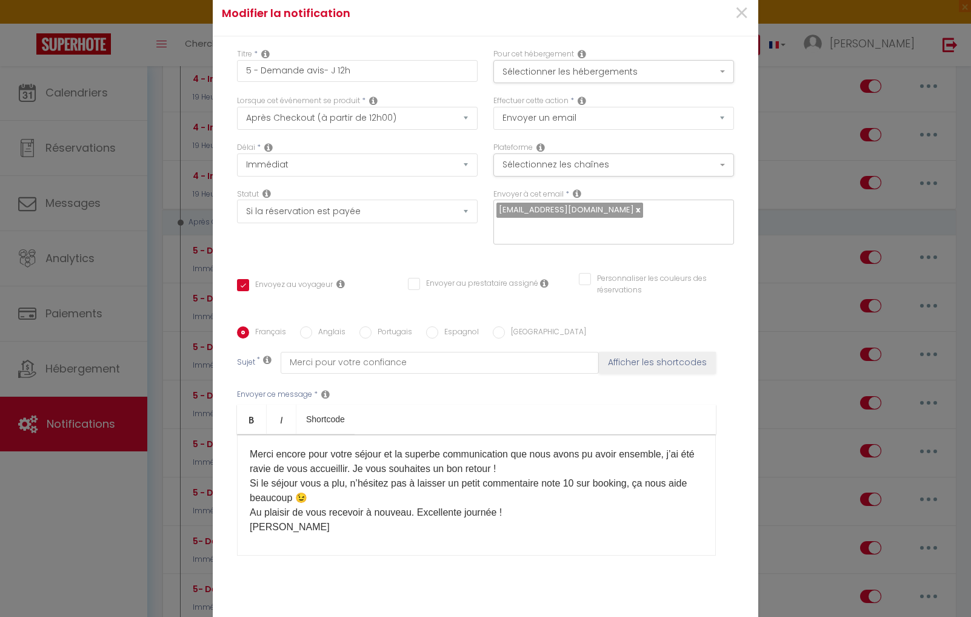
drag, startPoint x: 260, startPoint y: 419, endPoint x: 517, endPoint y: 405, distance: 257.5
click at [517, 434] on div "Merci encore pour votre séjour et la superbe communication que nous avons pu av…" at bounding box center [476, 494] width 479 height 121
drag, startPoint x: 517, startPoint y: 405, endPoint x: 520, endPoint y: 414, distance: 9.0
click at [498, 463] on span at bounding box center [497, 468] width 2 height 10
drag, startPoint x: 520, startPoint y: 402, endPoint x: 427, endPoint y: 415, distance: 93.7
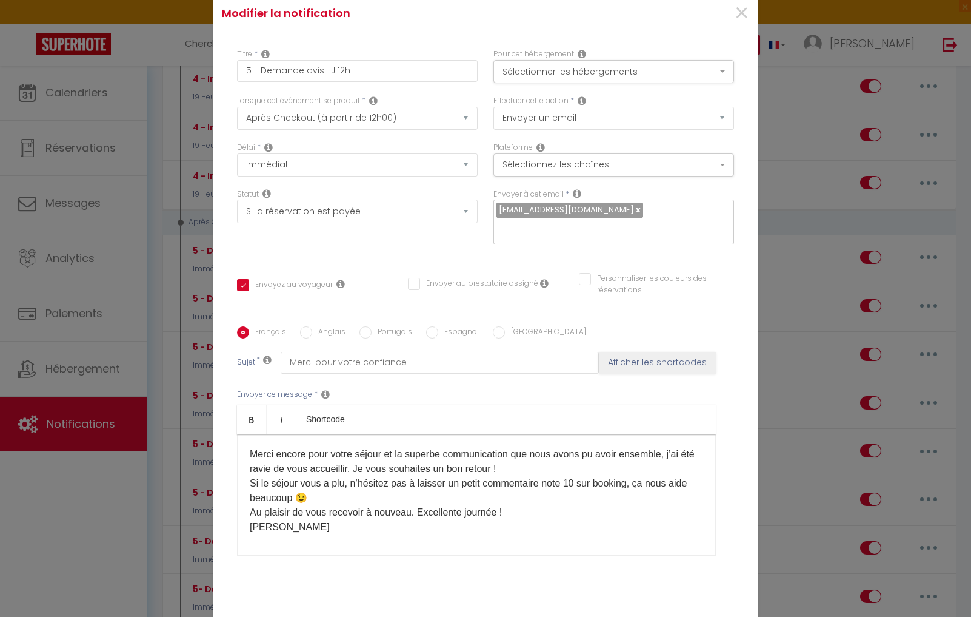
click at [293, 447] on p "Merci encore pour votre séjour et la superbe communication que nous avons pu av…" at bounding box center [477, 490] width 454 height 87
drag, startPoint x: 517, startPoint y: 407, endPoint x: 249, endPoint y: 419, distance: 268.3
click at [250, 447] on p "Merci encore pour votre séjour et la superbe communication que nous avons pu av…" at bounding box center [477, 490] width 454 height 87
drag, startPoint x: 248, startPoint y: 421, endPoint x: 523, endPoint y: 407, distance: 275.7
click at [523, 434] on div "Merci encore pour votre séjour et la superbe communication que nous avons pu av…" at bounding box center [476, 494] width 479 height 121
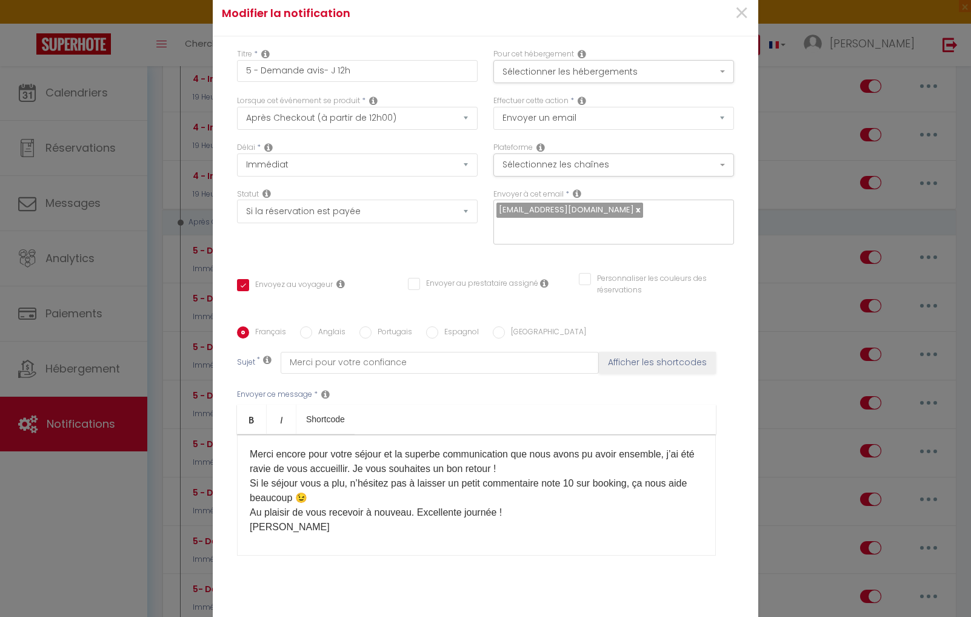
drag, startPoint x: 518, startPoint y: 407, endPoint x: 526, endPoint y: 412, distance: 10.1
click at [498, 463] on span at bounding box center [497, 468] width 2 height 10
click at [315, 326] on label "Anglais" at bounding box center [328, 332] width 33 height 13
click at [312, 326] on input "Anglais" at bounding box center [306, 332] width 12 height 12
radio input "true"
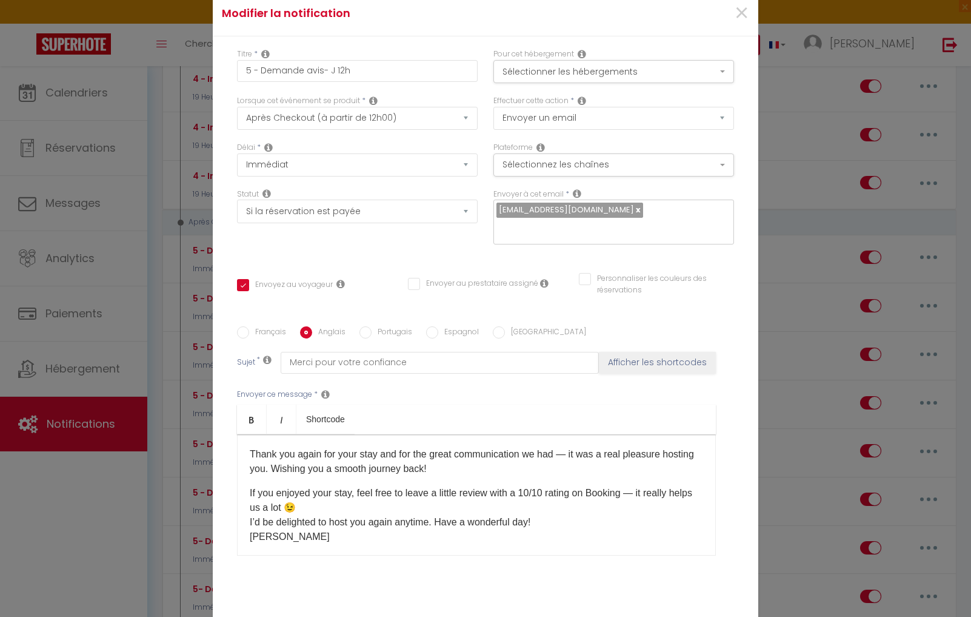
checkbox input "false"
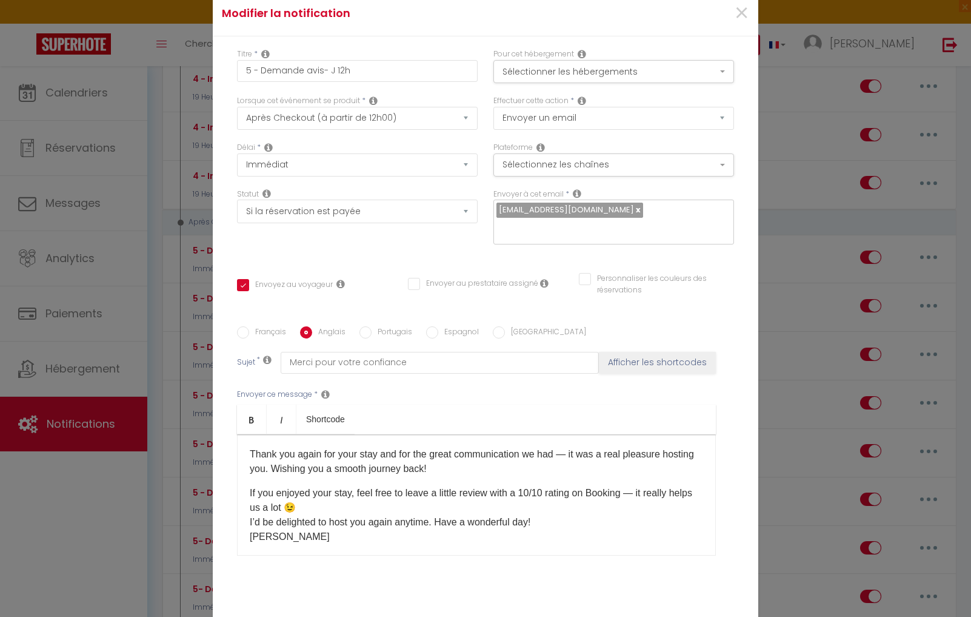
checkbox input "false"
checkbox input "true"
checkbox input "false"
type input "Thank you for your trust"
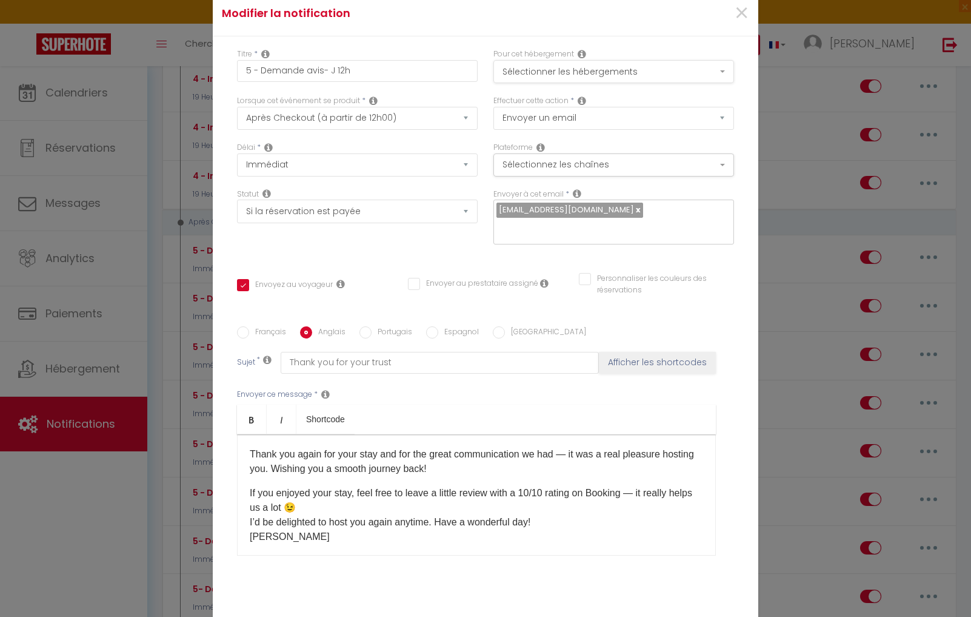
click at [656, 75] on button "Sélectionner les hébergements" at bounding box center [614, 71] width 241 height 23
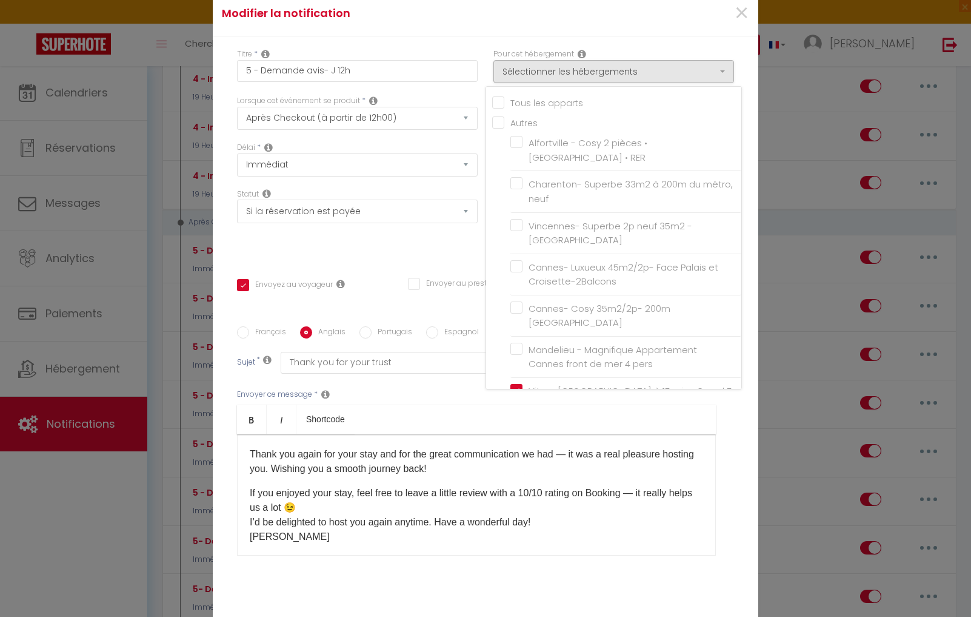
drag, startPoint x: 659, startPoint y: 69, endPoint x: 638, endPoint y: 96, distance: 34.6
click at [659, 69] on button "Sélectionner les hébergements" at bounding box center [614, 71] width 241 height 23
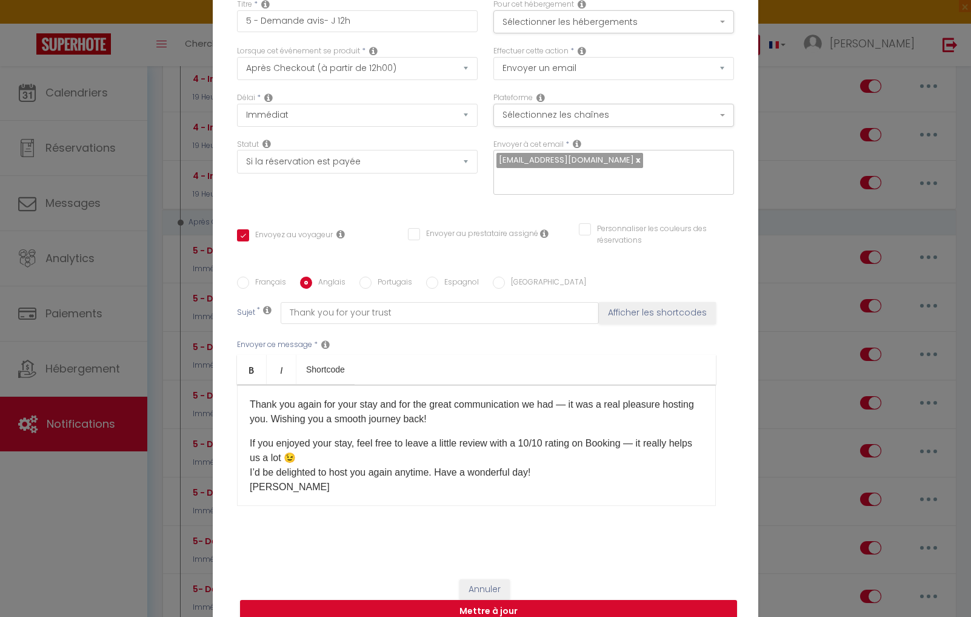
scroll to position [51, 0]
click at [329, 483] on p "​​​​​If you enjoyed your stay, feel free to leave a little review with a 10/10 …" at bounding box center [477, 464] width 454 height 58
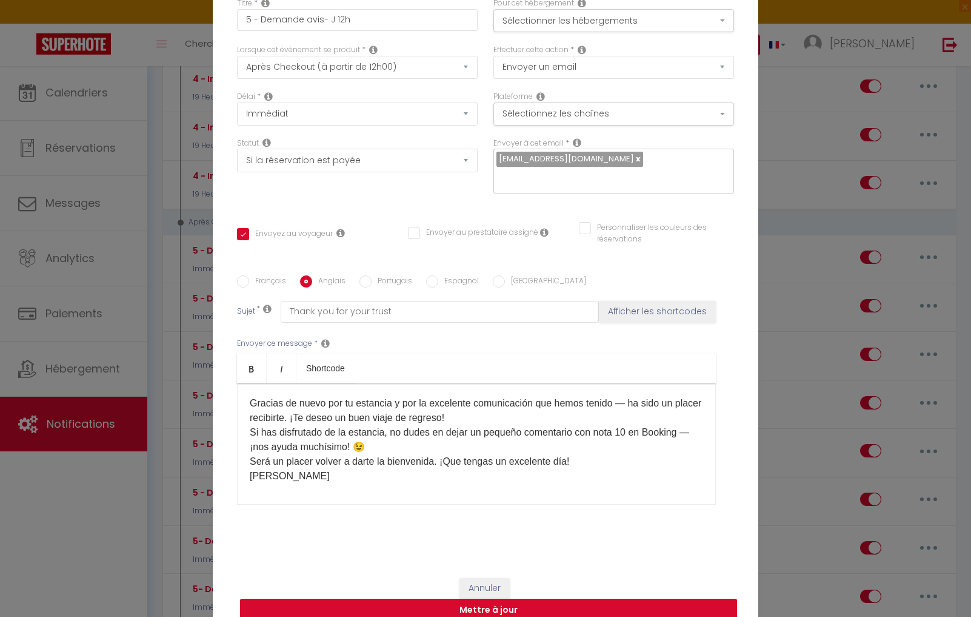
click at [488, 585] on button "Annuler" at bounding box center [485, 588] width 50 height 21
checkbox input "true"
checkbox input "false"
radio input "true"
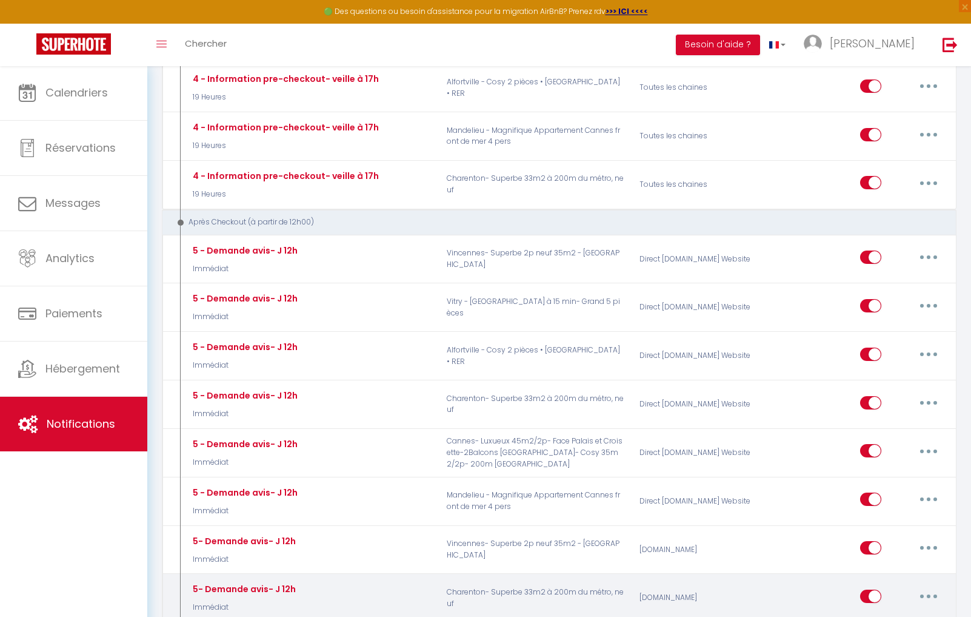
type input "5 - Demande avis- J 12h"
checkbox input "true"
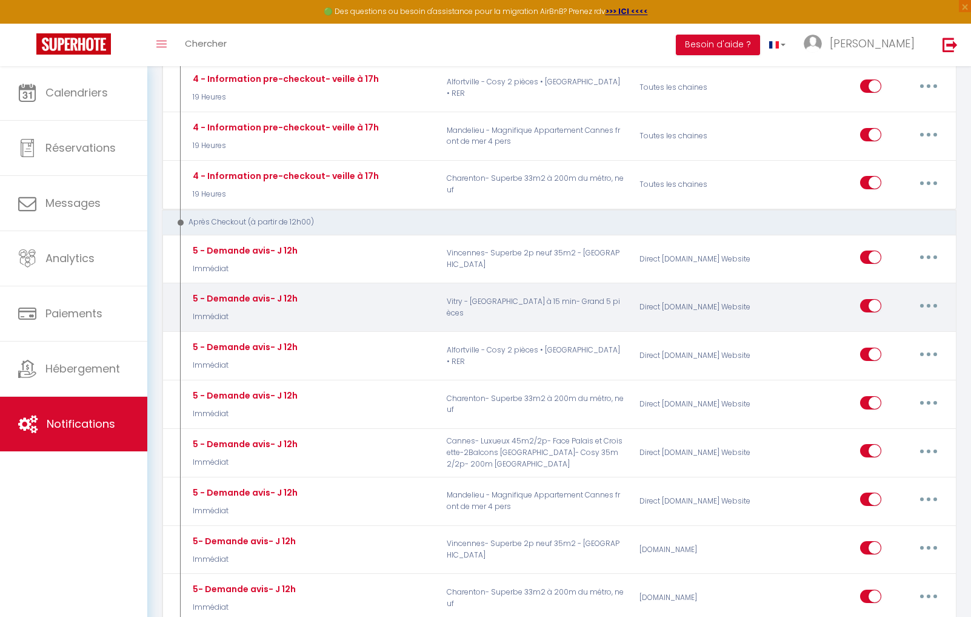
click at [928, 296] on button "button" at bounding box center [929, 305] width 34 height 19
click at [890, 323] on link "Editer" at bounding box center [898, 333] width 90 height 21
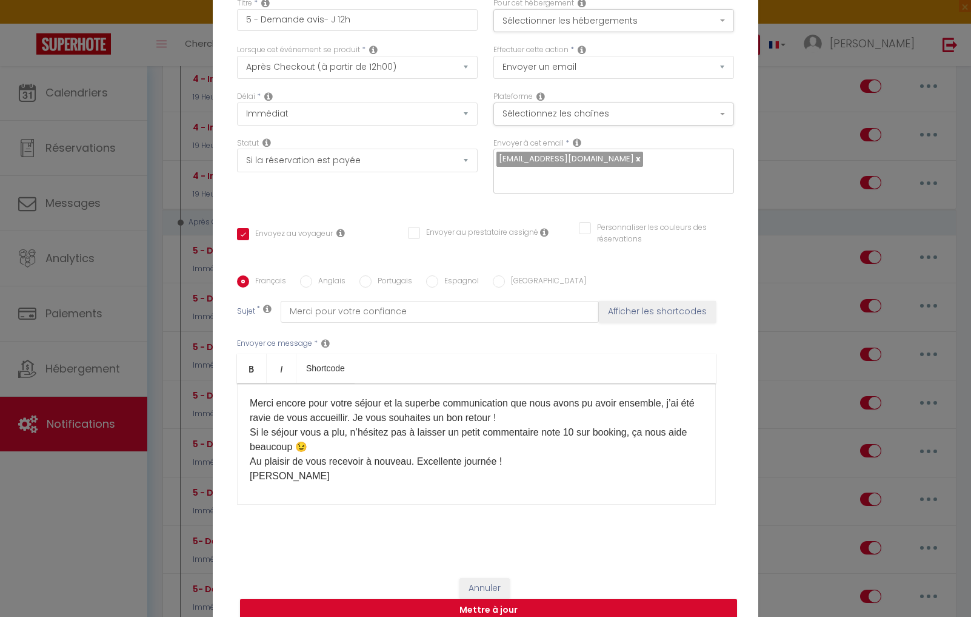
click at [287, 500] on div "Merci encore pour votre séjour et la superbe communication que nous avons pu av…" at bounding box center [476, 443] width 479 height 121
click at [317, 492] on div "Merci encore pour votre séjour et la superbe communication que nous avons pu av…" at bounding box center [476, 443] width 479 height 121
click at [317, 286] on label "Anglais" at bounding box center [328, 281] width 33 height 13
click at [312, 286] on input "Anglais" at bounding box center [306, 281] width 12 height 12
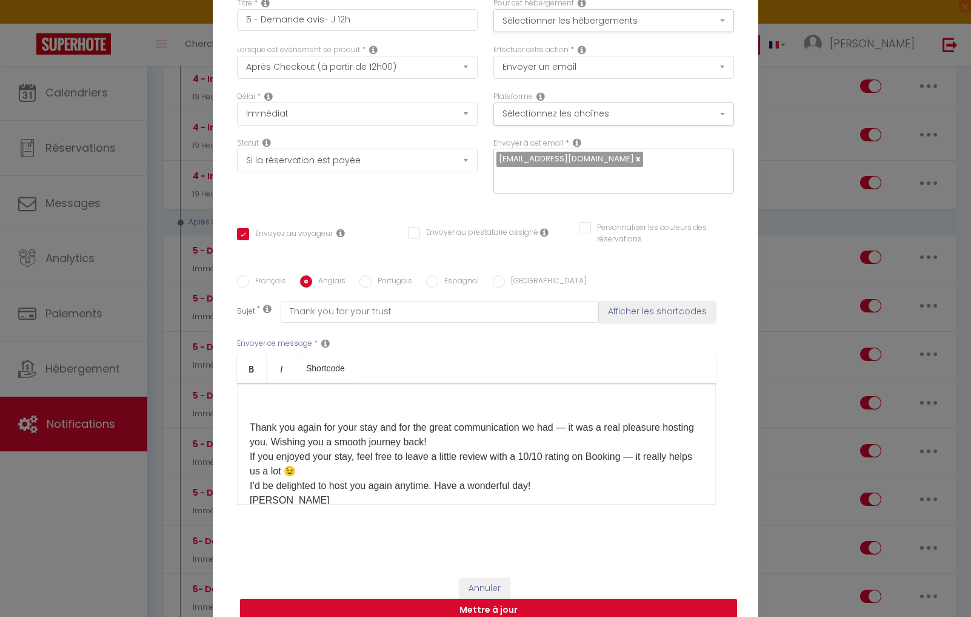
drag, startPoint x: 253, startPoint y: 429, endPoint x: 297, endPoint y: 501, distance: 84.3
click at [310, 505] on div "Thank you again for your stay and for the great communication we had — it was a…" at bounding box center [476, 443] width 479 height 121
drag, startPoint x: 286, startPoint y: 495, endPoint x: 254, endPoint y: 417, distance: 84.0
click at [244, 421] on div "Thank you again for your stay and for the great communication we had — it was a…" at bounding box center [476, 443] width 479 height 121
click at [440, 280] on label "Espagnol" at bounding box center [458, 281] width 41 height 13
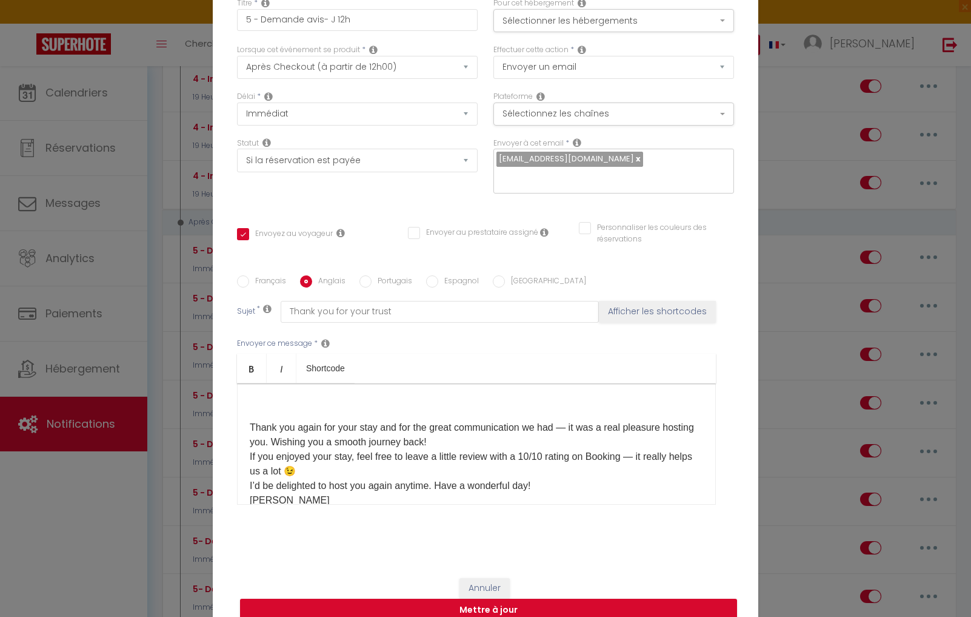
click at [438, 280] on input "Espagnol" at bounding box center [432, 281] width 12 height 12
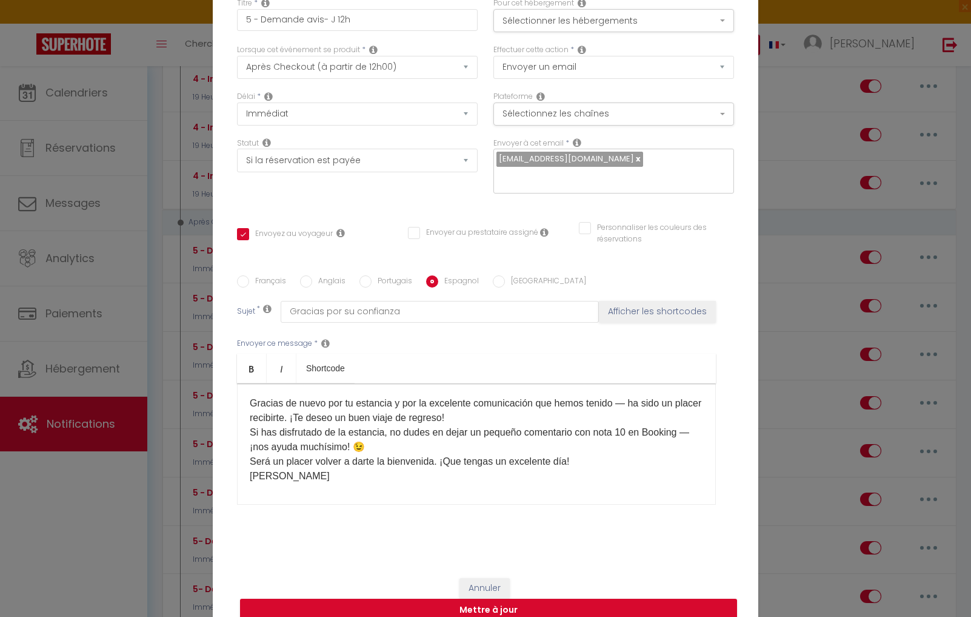
drag, startPoint x: 337, startPoint y: 437, endPoint x: 301, endPoint y: 442, distance: 35.6
click at [391, 480] on p "Gracias de nuevo por tu estancia y por la excelente comunicación que hemos teni…" at bounding box center [477, 439] width 454 height 87
drag, startPoint x: 324, startPoint y: 423, endPoint x: 332, endPoint y: 429, distance: 9.9
click at [332, 429] on p "Gracias de nuevo por tu estancia y por la excelente comunicación que hemos teni…" at bounding box center [477, 439] width 454 height 87
drag, startPoint x: 330, startPoint y: 429, endPoint x: 280, endPoint y: 422, distance: 50.3
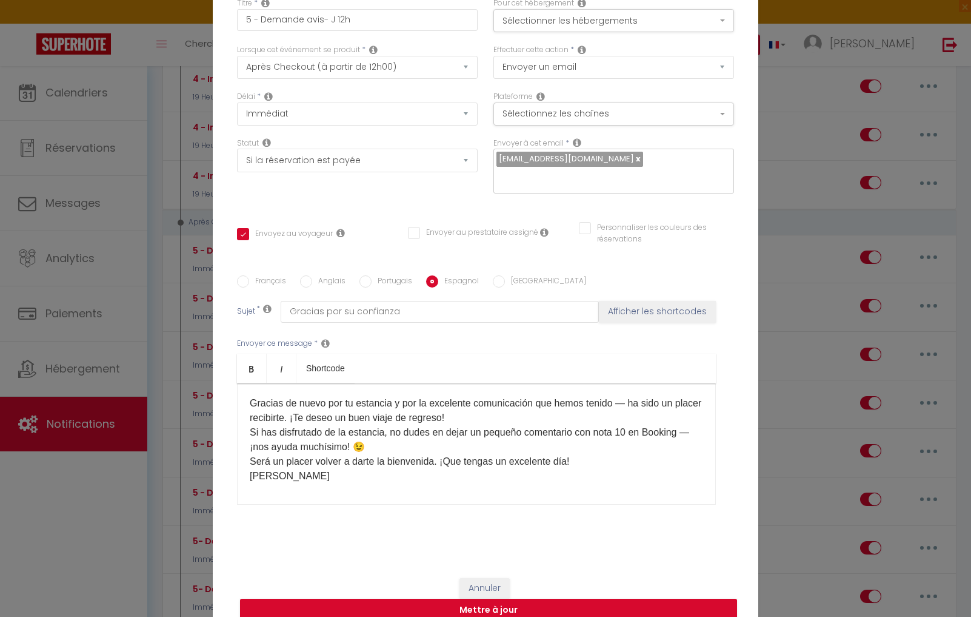
click at [283, 423] on p "Gracias de nuevo por tu estancia y por la excelente comunicación que hemos teni…" at bounding box center [477, 439] width 454 height 87
click at [494, 580] on button "Annuler" at bounding box center [485, 588] width 50 height 21
